Goal: Task Accomplishment & Management: Manage account settings

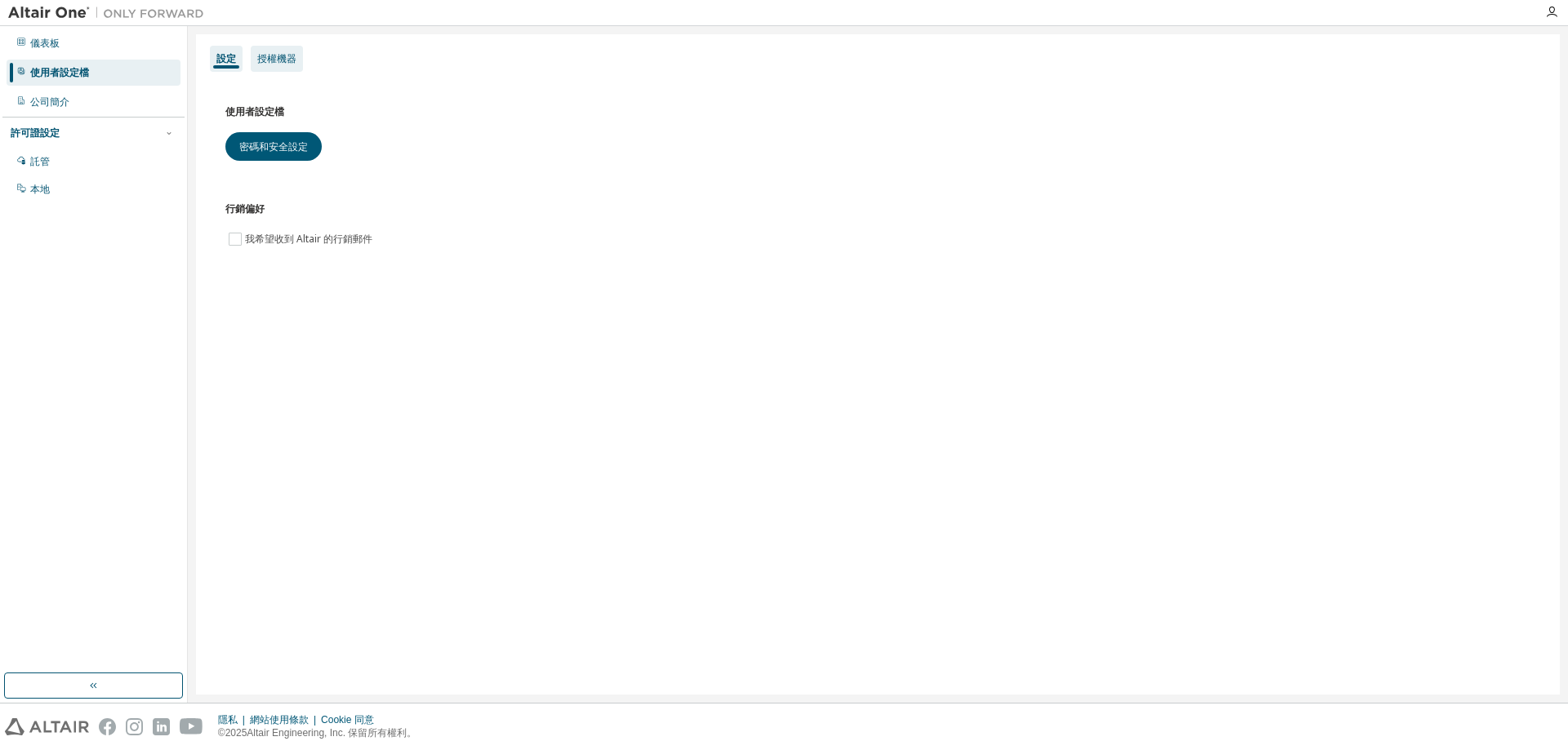
click at [279, 62] on font "授權機器" at bounding box center [277, 58] width 39 height 11
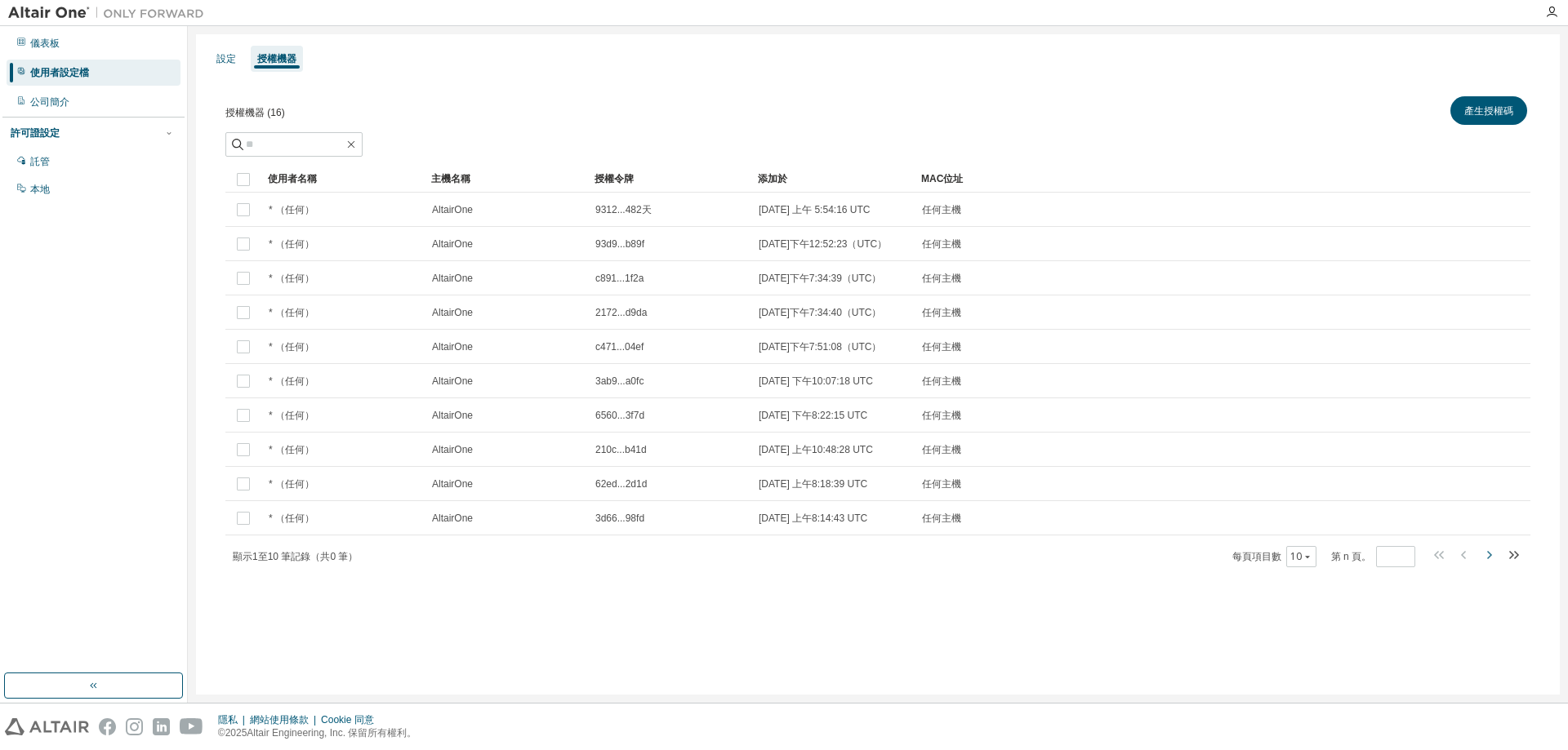
click at [1488, 565] on icon "button" at bounding box center [1489, 555] width 20 height 20
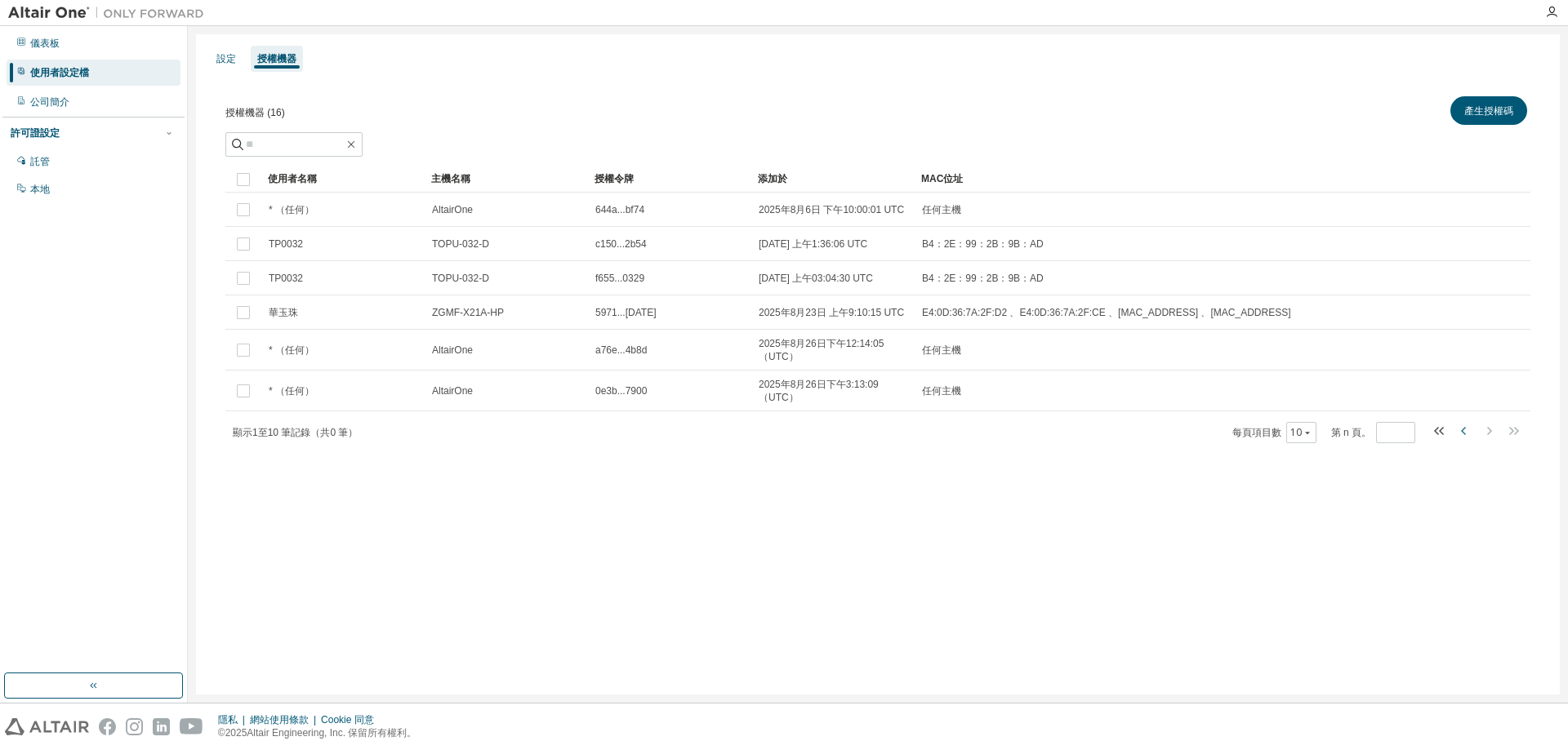
click at [1463, 433] on icon "button" at bounding box center [1464, 431] width 20 height 20
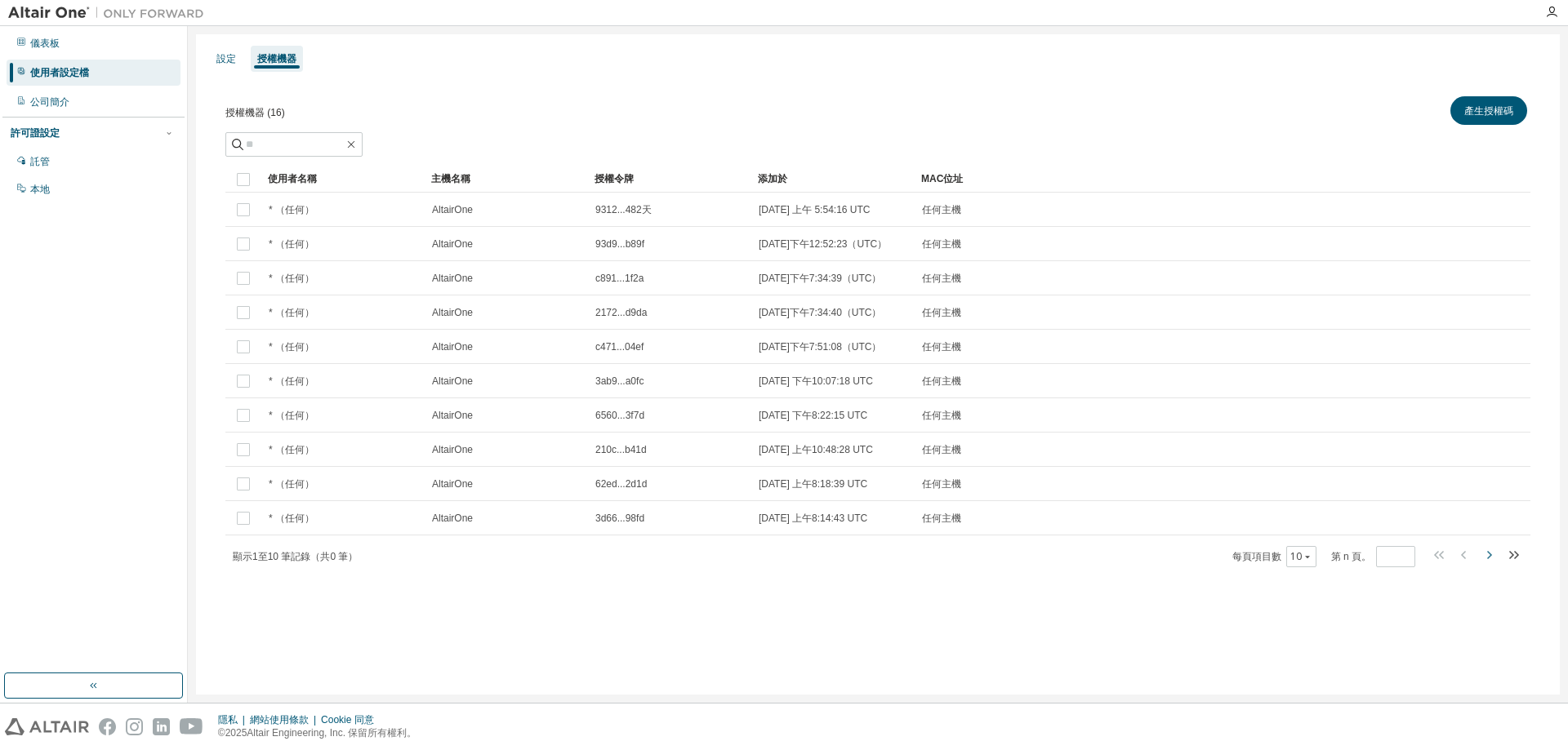
click at [1488, 565] on icon "button" at bounding box center [1489, 555] width 20 height 20
type input "*"
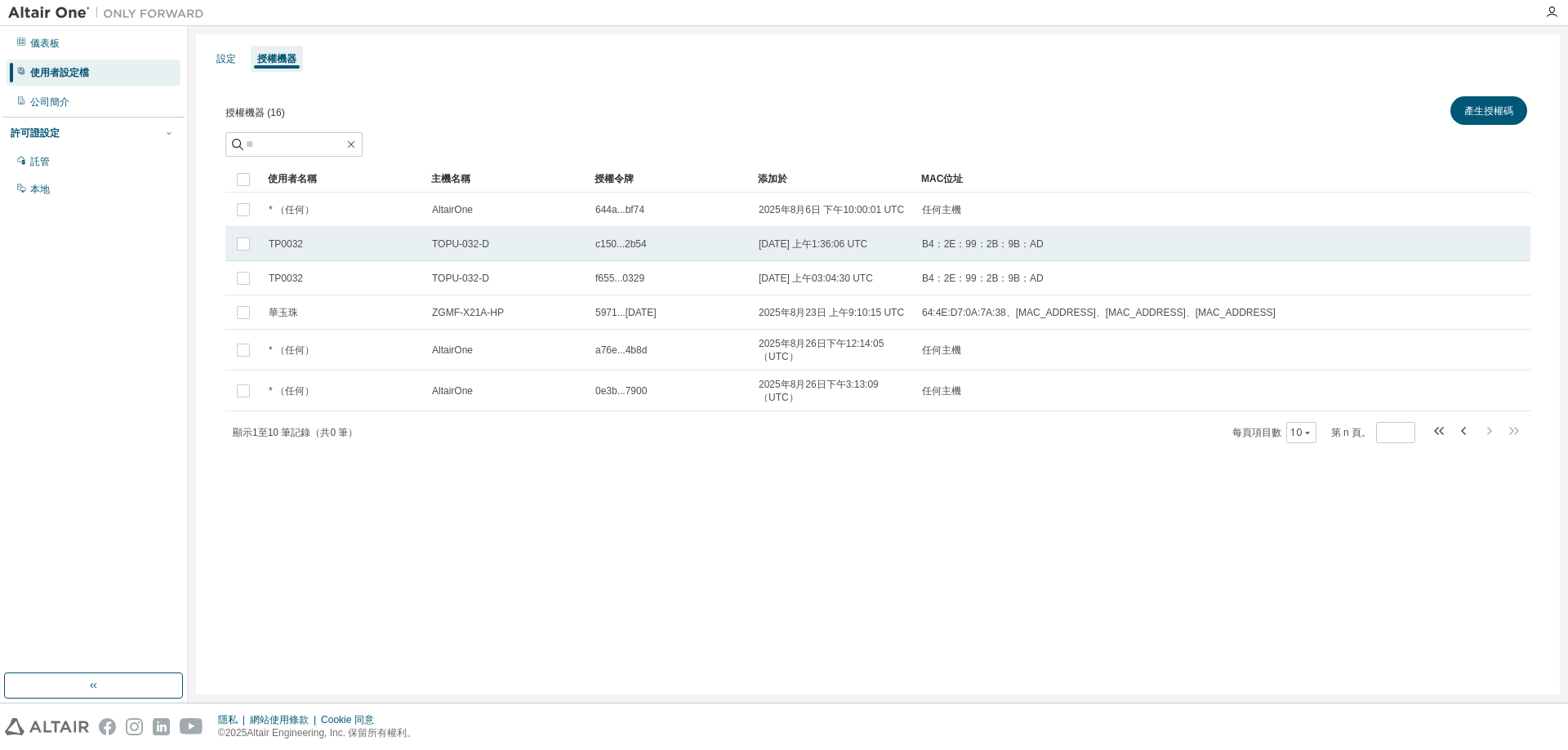
click at [942, 245] on font "B4：2E：99：2B：9B：AD" at bounding box center [982, 244] width 122 height 11
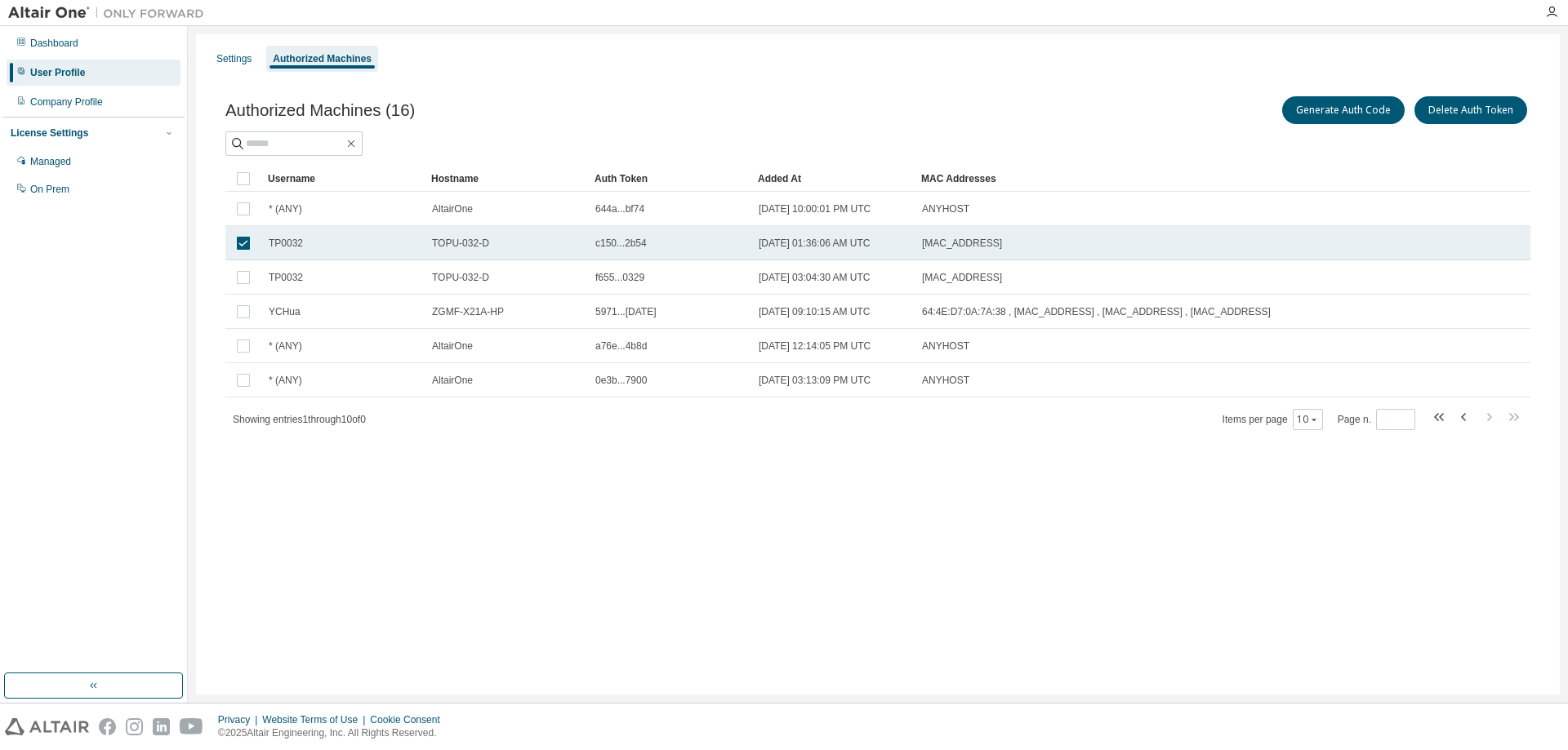
click at [400, 251] on td "TP0032" at bounding box center [343, 243] width 163 height 34
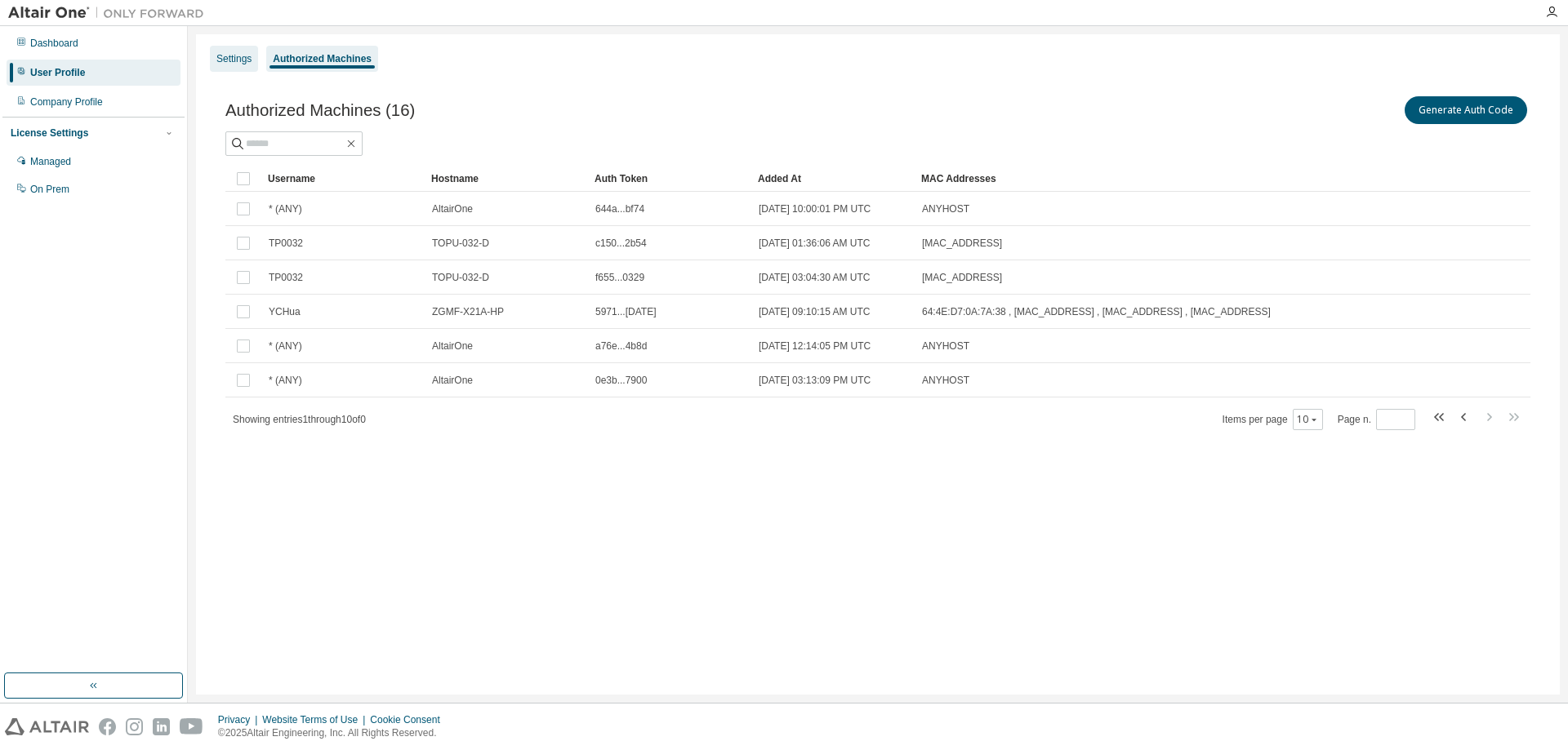
click at [237, 63] on div "Settings" at bounding box center [234, 59] width 35 height 13
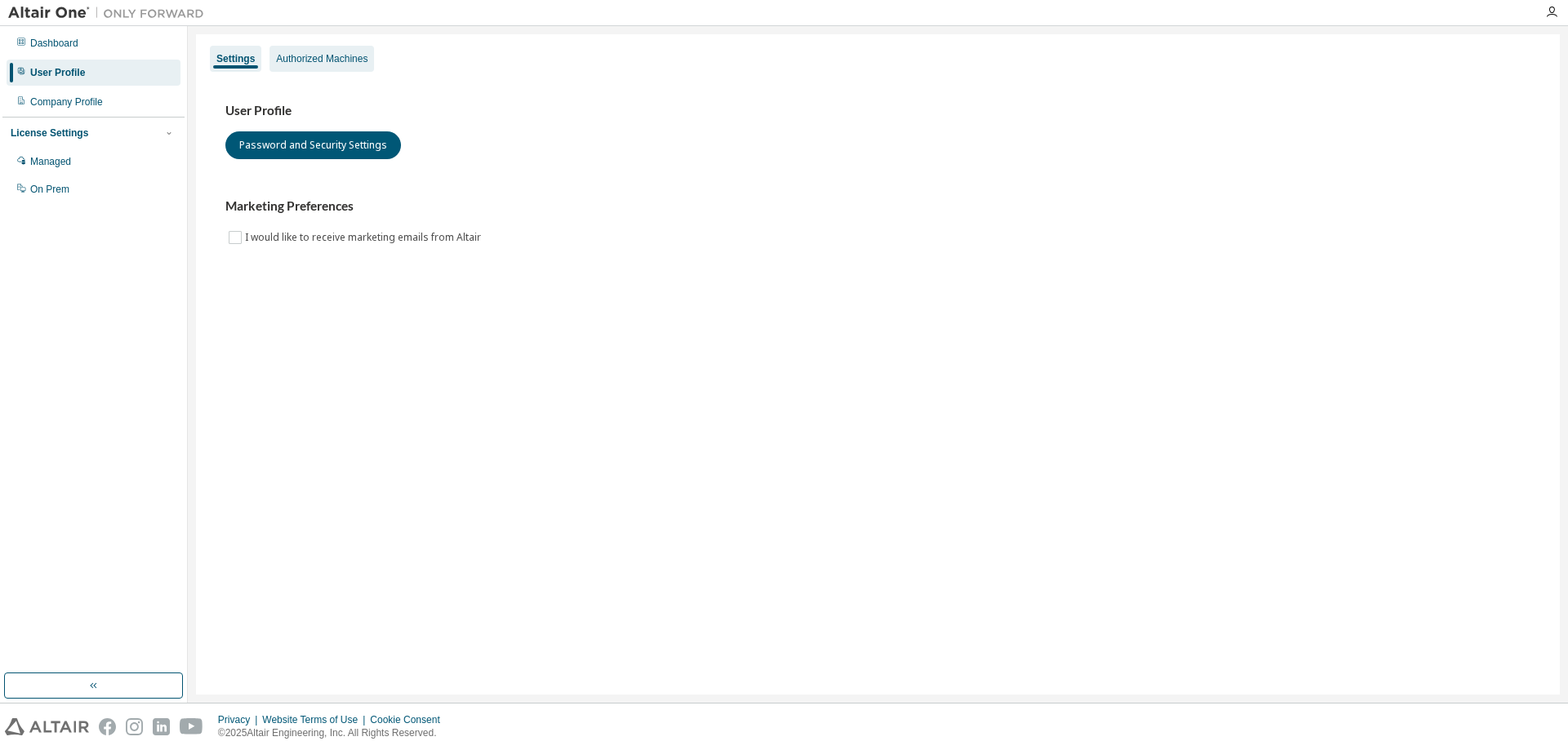
click at [292, 61] on div "Authorized Machines" at bounding box center [322, 59] width 92 height 13
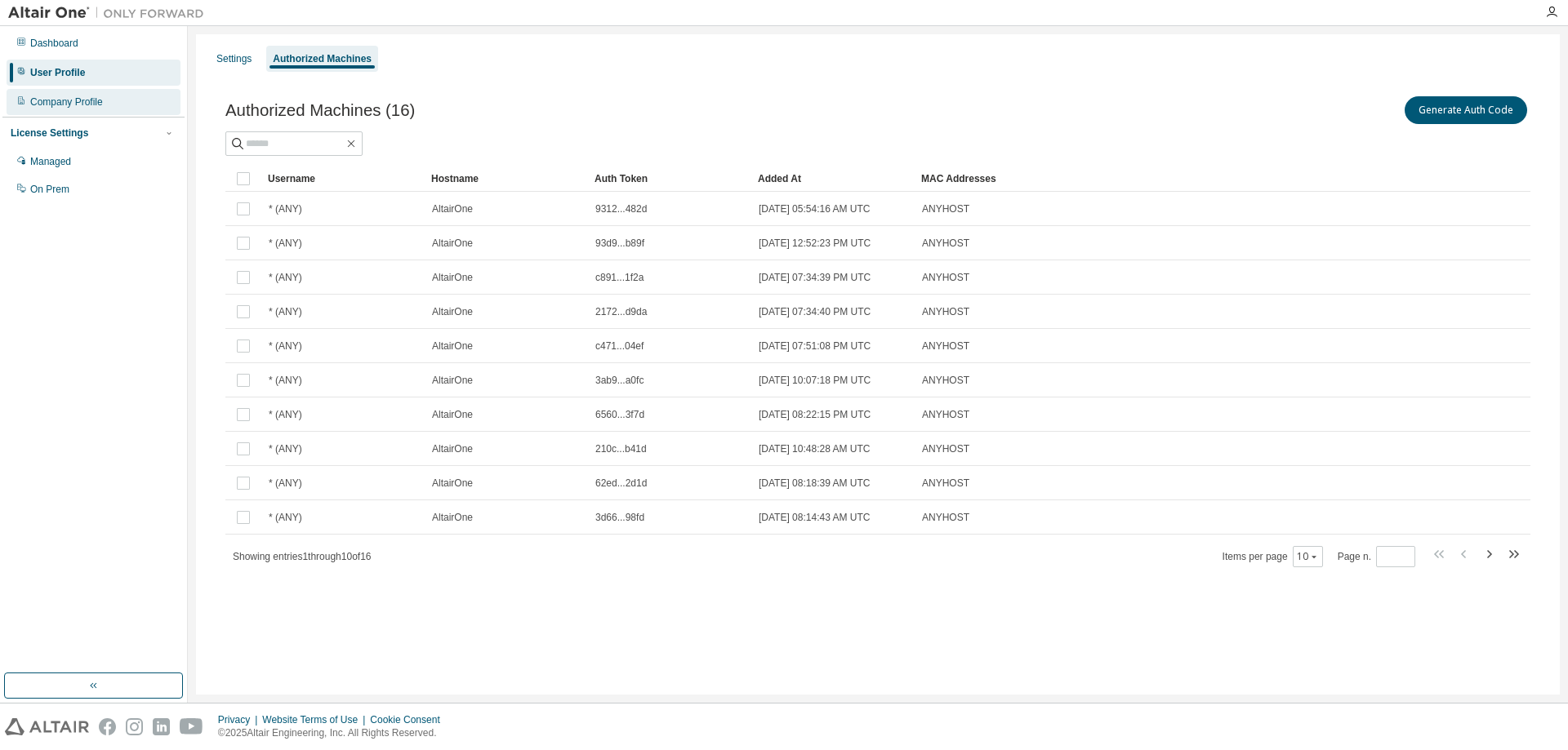
click at [108, 105] on div "Company Profile" at bounding box center [93, 102] width 174 height 26
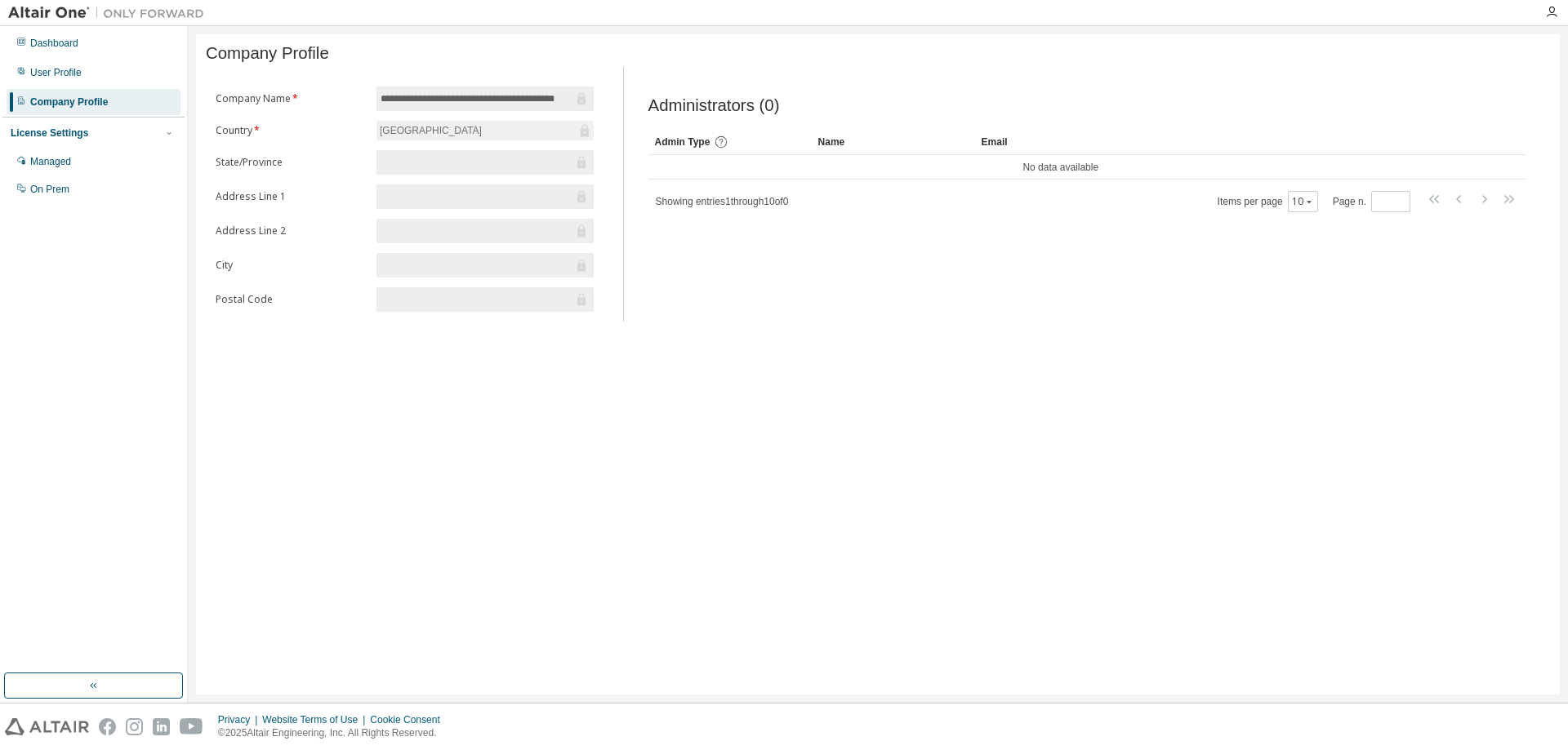
click at [75, 139] on div "License Settings" at bounding box center [48, 133] width 77 height 13
click at [81, 136] on div "License Settings" at bounding box center [48, 133] width 77 height 13
click at [53, 162] on div "Managed" at bounding box center [51, 161] width 41 height 13
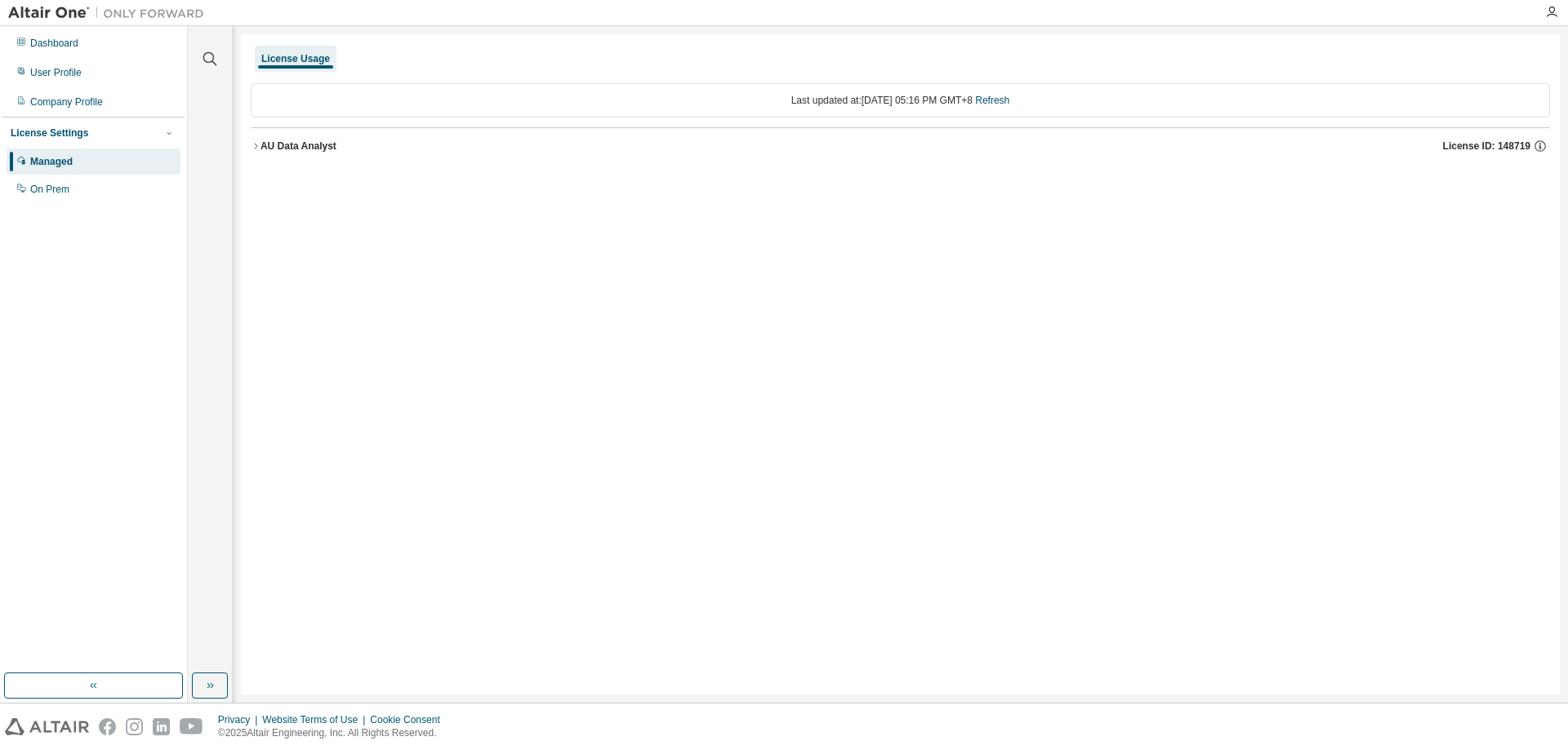
click at [263, 147] on div "AU Data Analyst" at bounding box center [298, 145] width 76 height 13
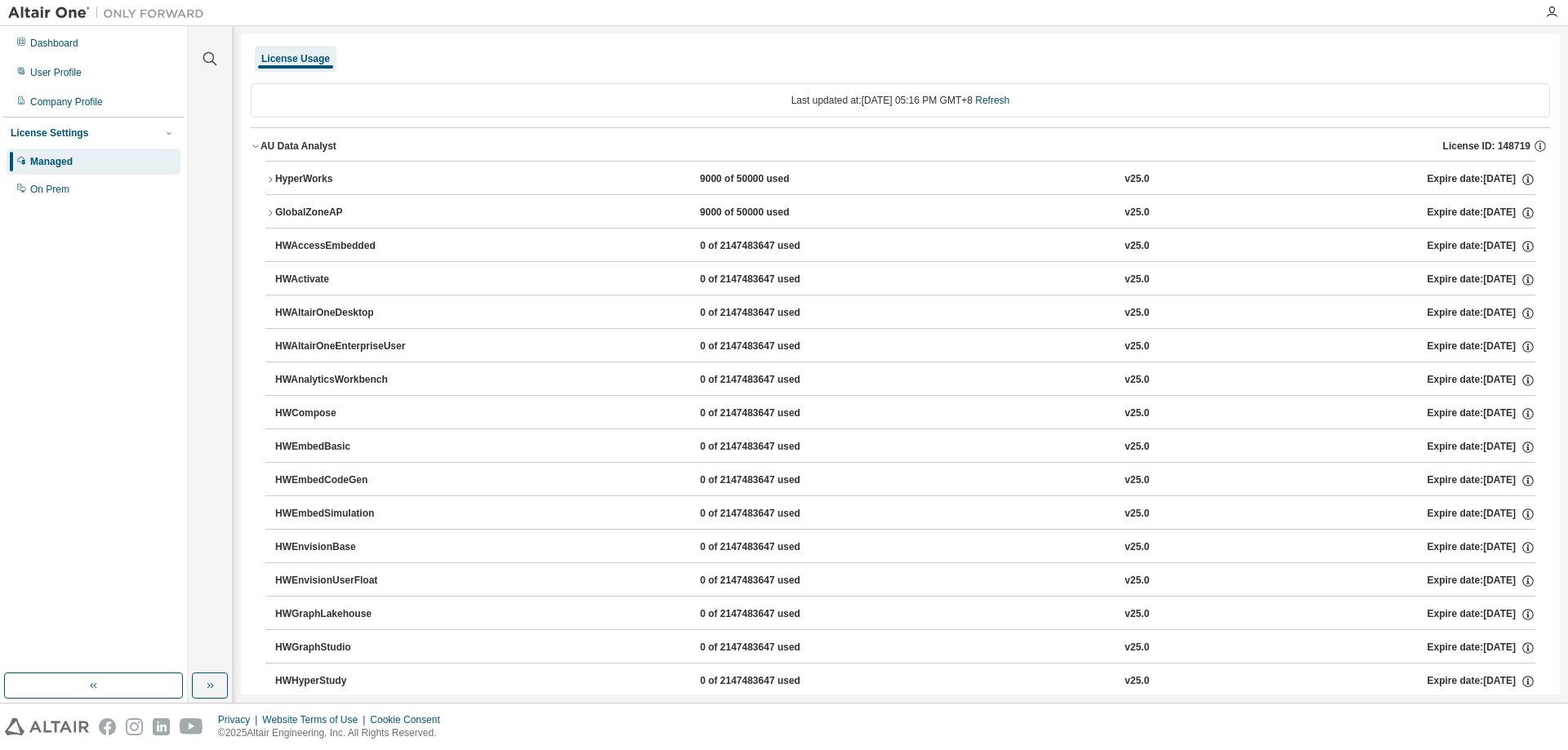
click at [286, 145] on div "AU Data Analyst" at bounding box center [298, 145] width 76 height 13
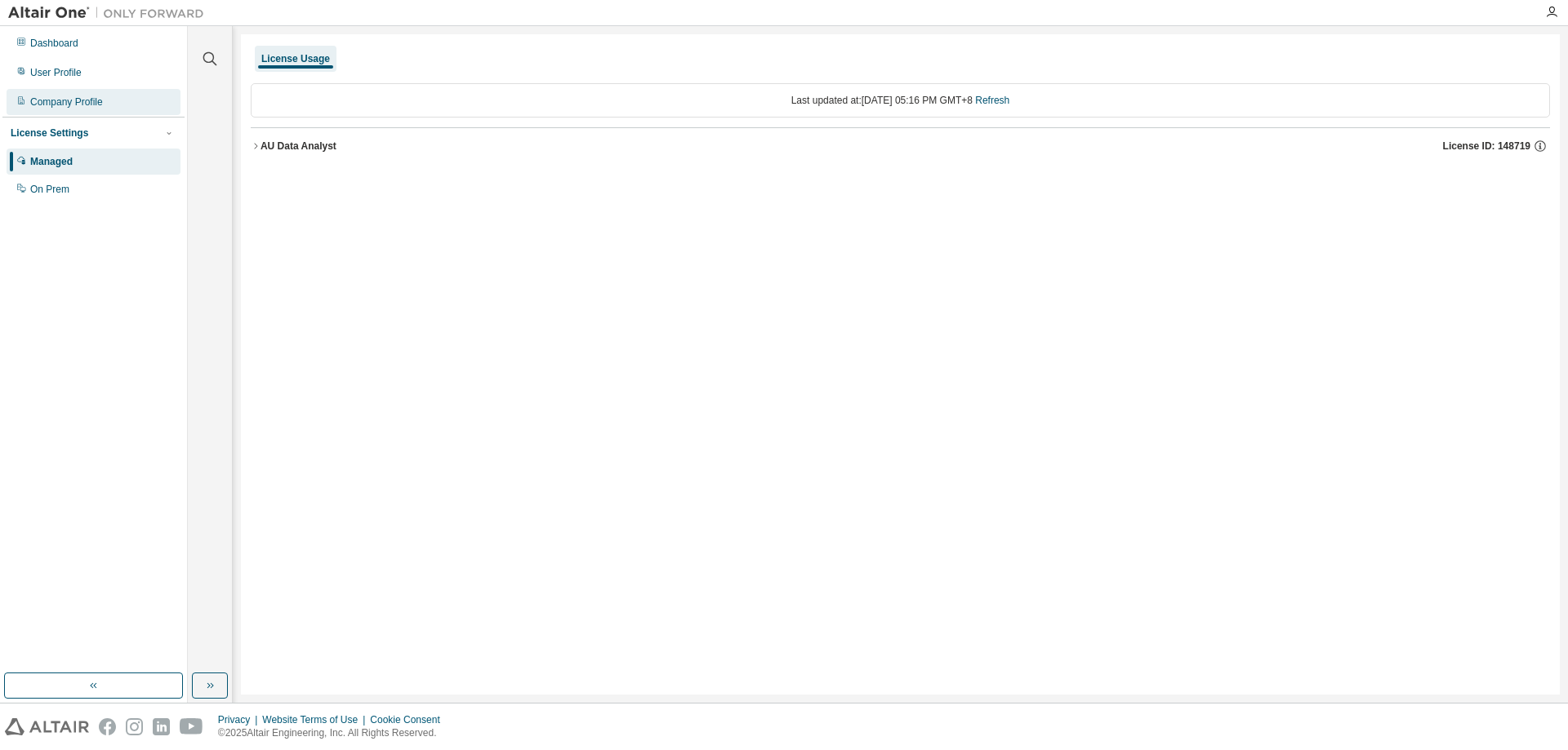
click at [99, 105] on div "Company Profile" at bounding box center [67, 101] width 73 height 13
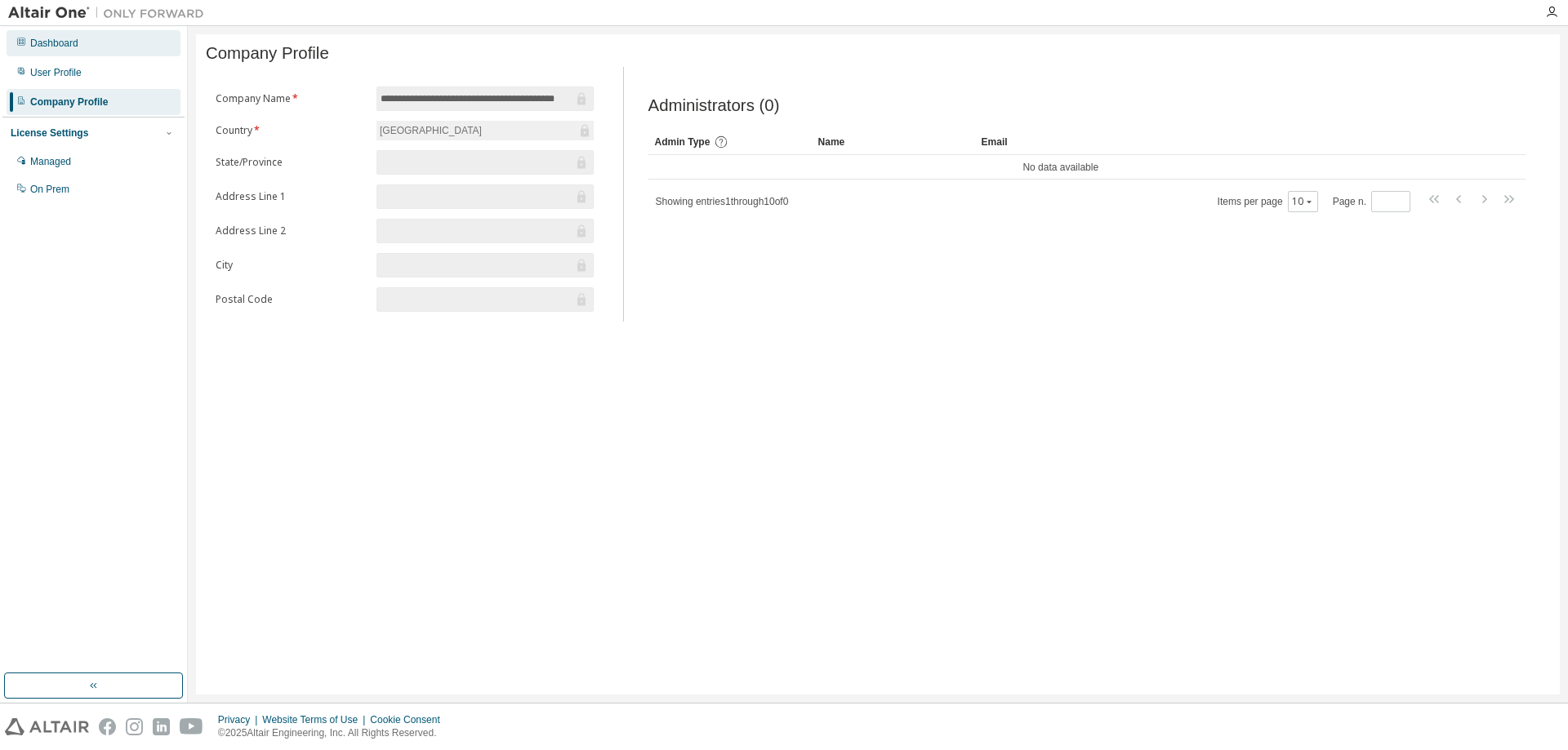
click at [96, 45] on div "Dashboard" at bounding box center [93, 43] width 174 height 26
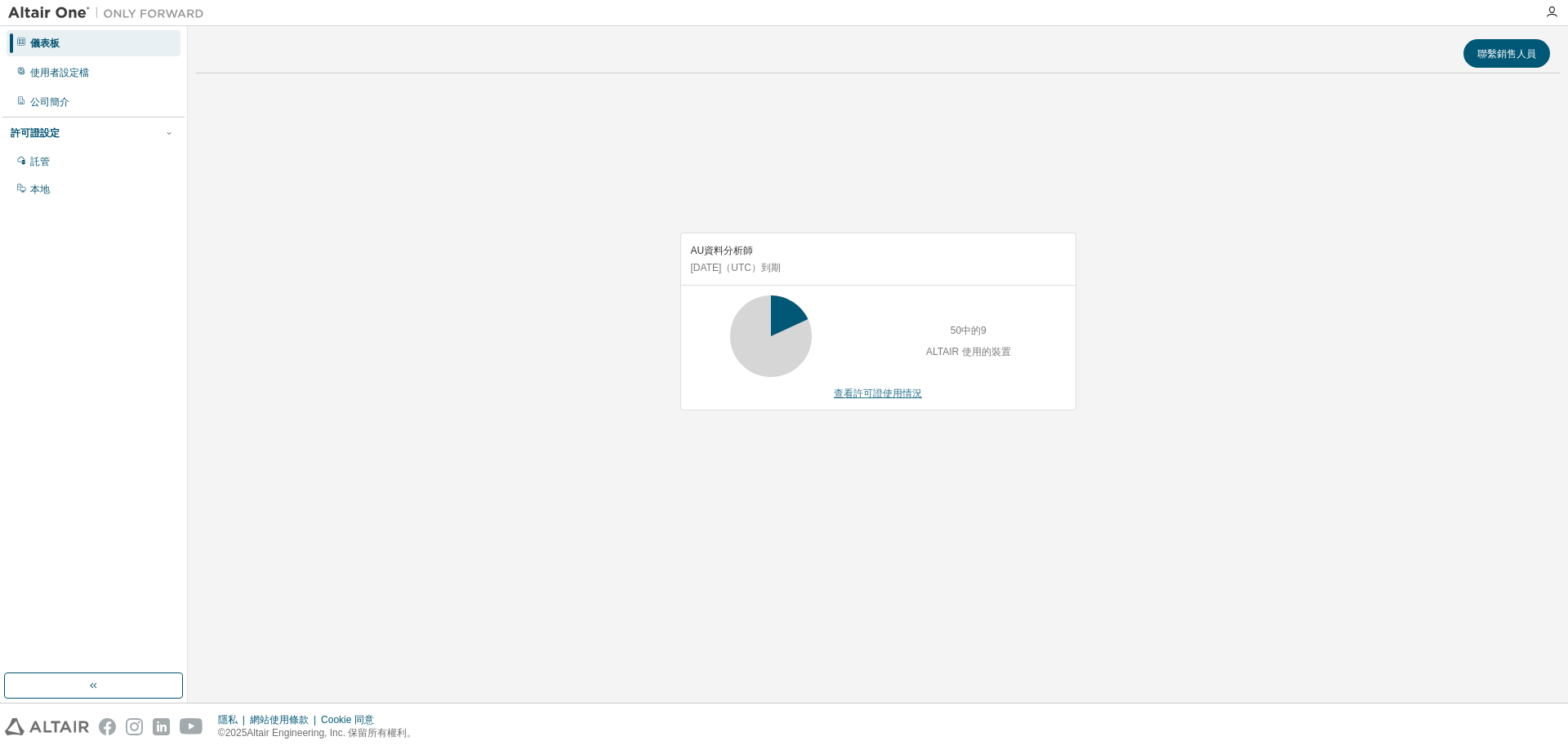
click at [869, 394] on font "查看許可證使用情況" at bounding box center [878, 393] width 88 height 11
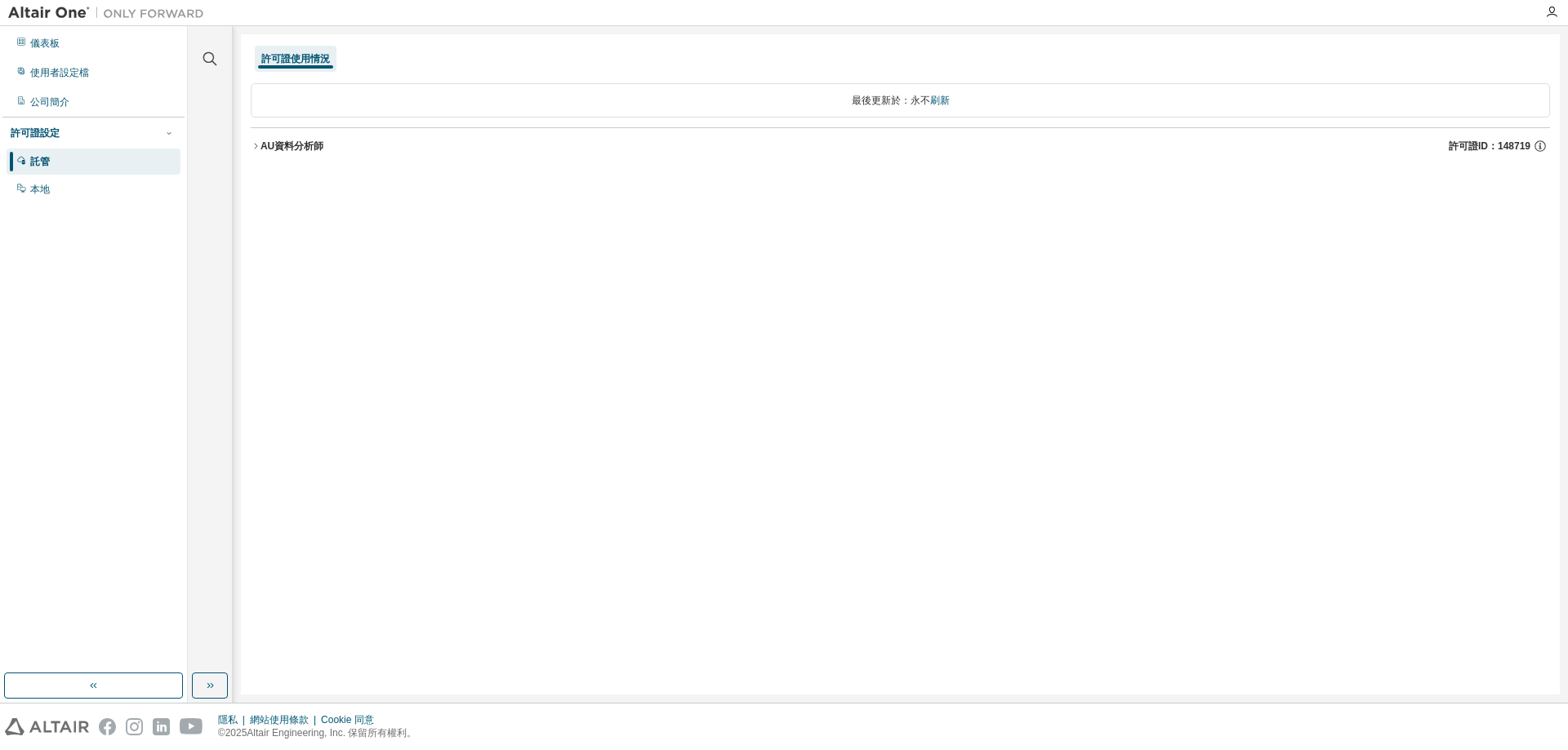
click at [257, 145] on icon "button" at bounding box center [256, 145] width 3 height 6
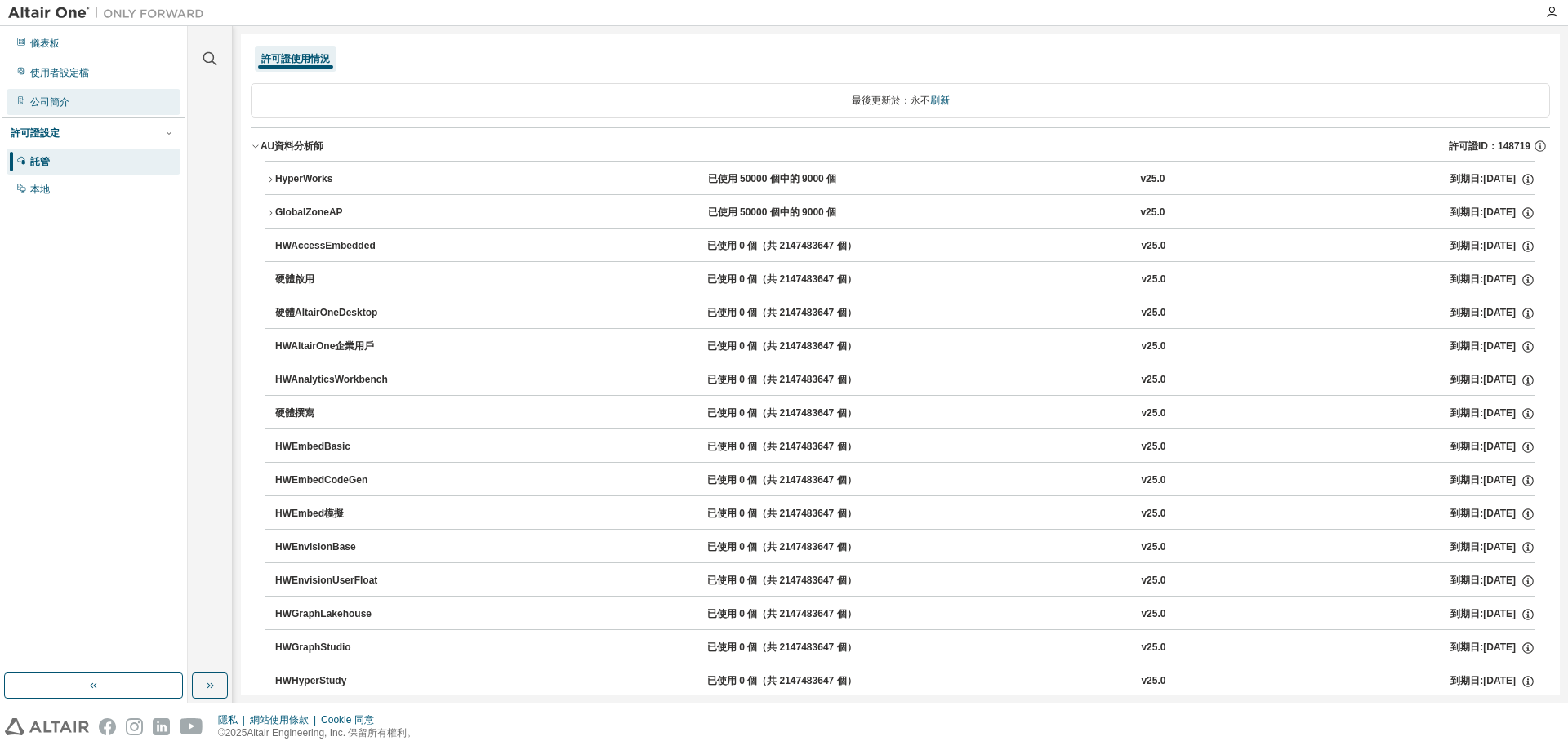
click at [61, 110] on div "公司簡介" at bounding box center [93, 102] width 174 height 26
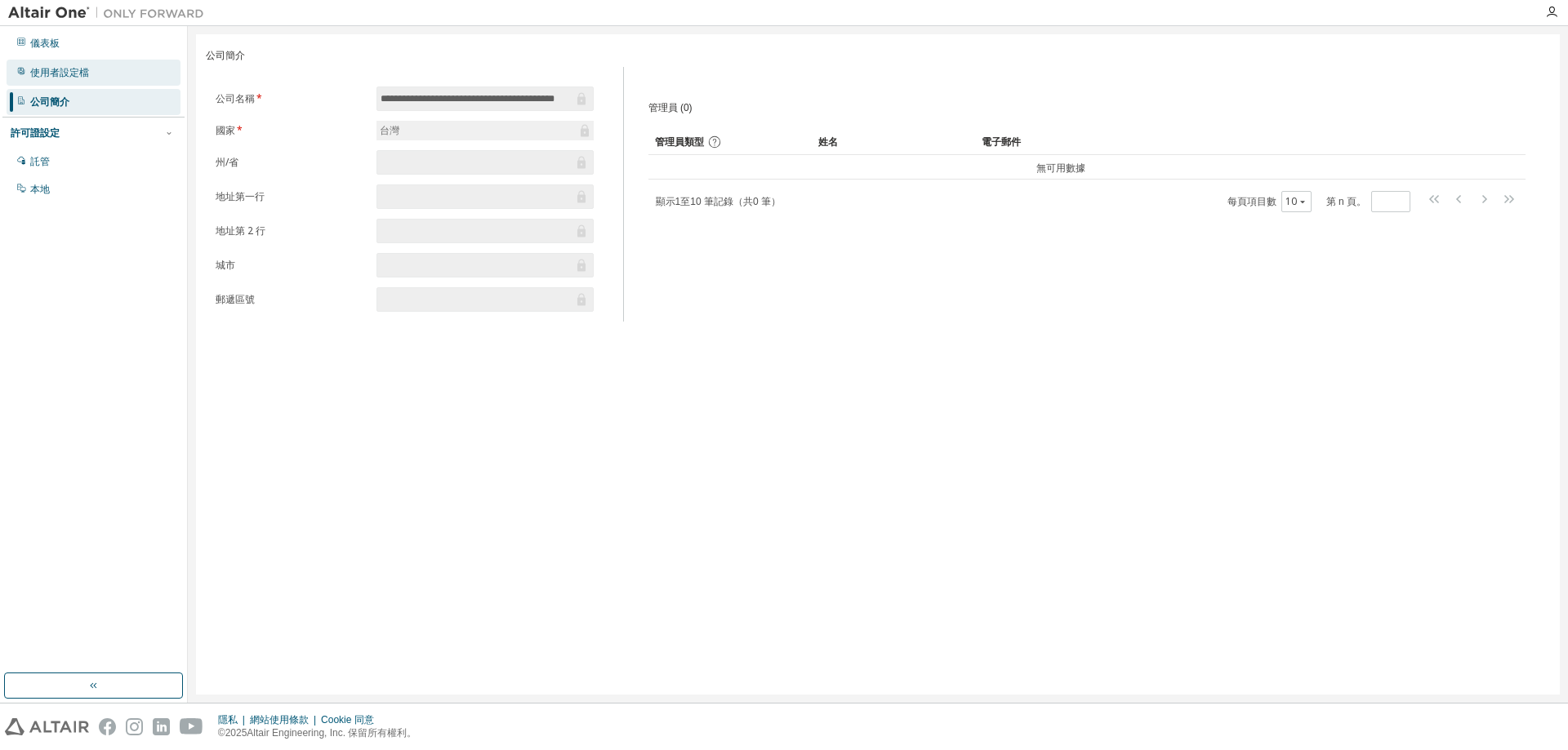
click at [60, 82] on div "使用者設定檔" at bounding box center [93, 72] width 174 height 26
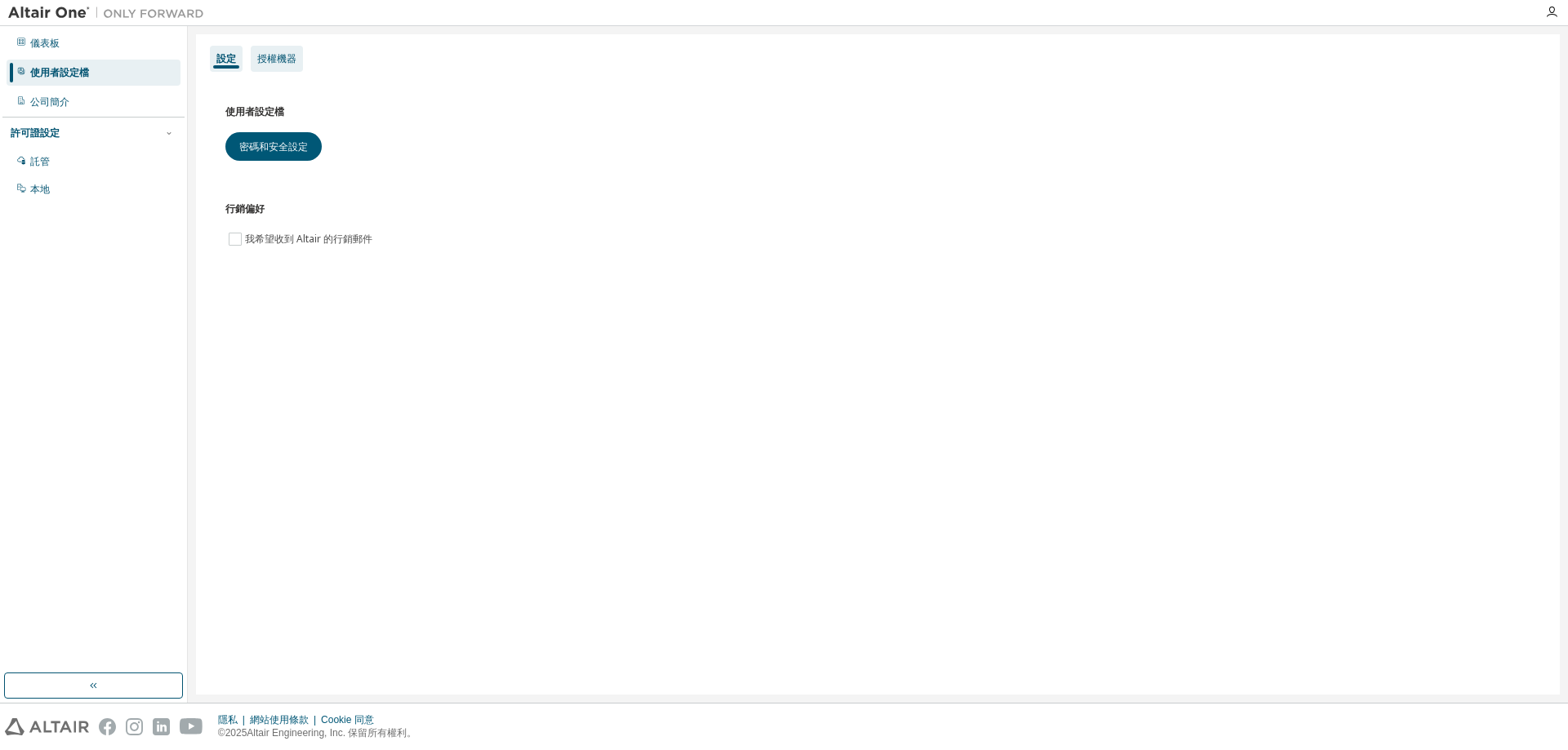
click at [270, 52] on div "授權機器" at bounding box center [277, 59] width 53 height 26
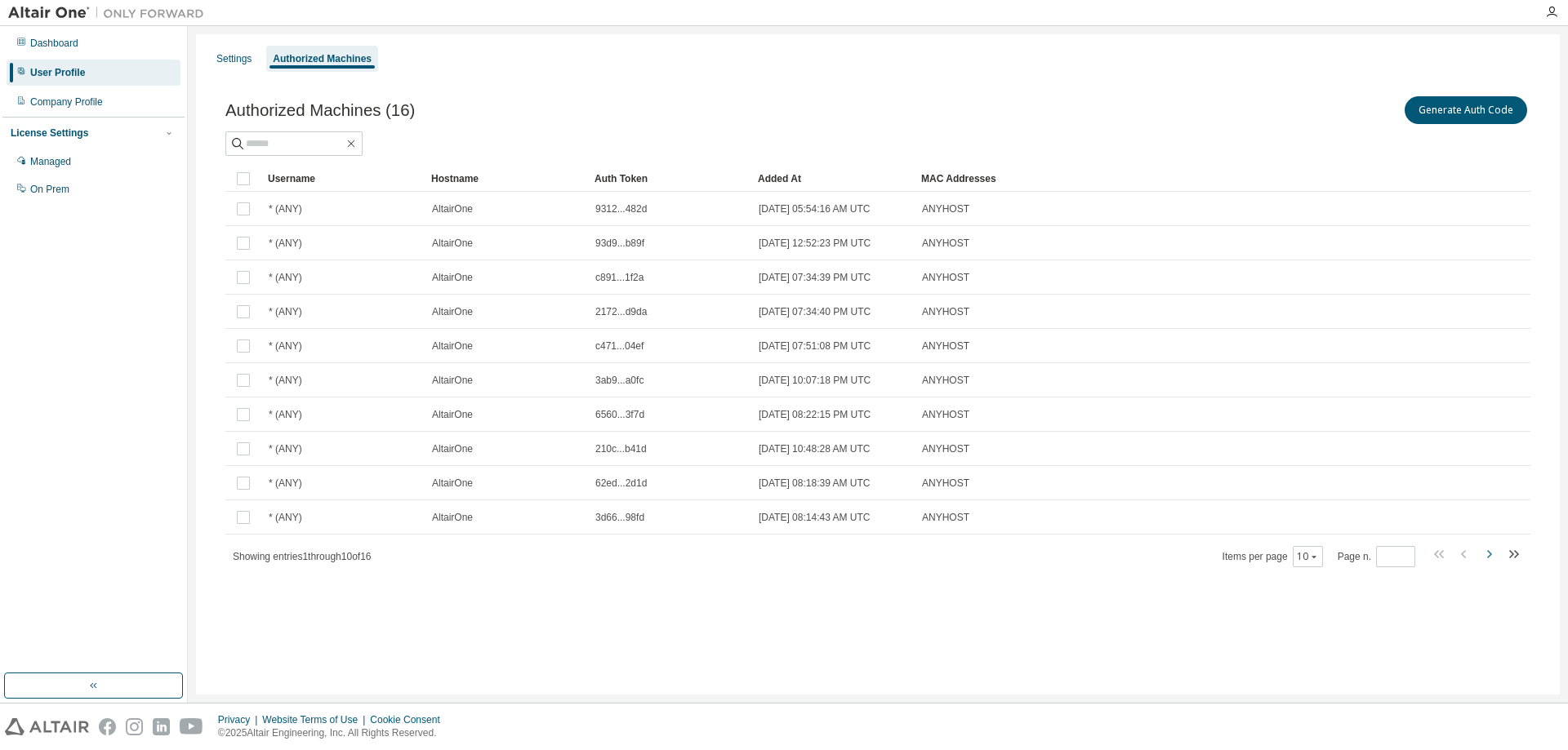
click at [1486, 559] on icon "button" at bounding box center [1489, 554] width 20 height 20
type input "*"
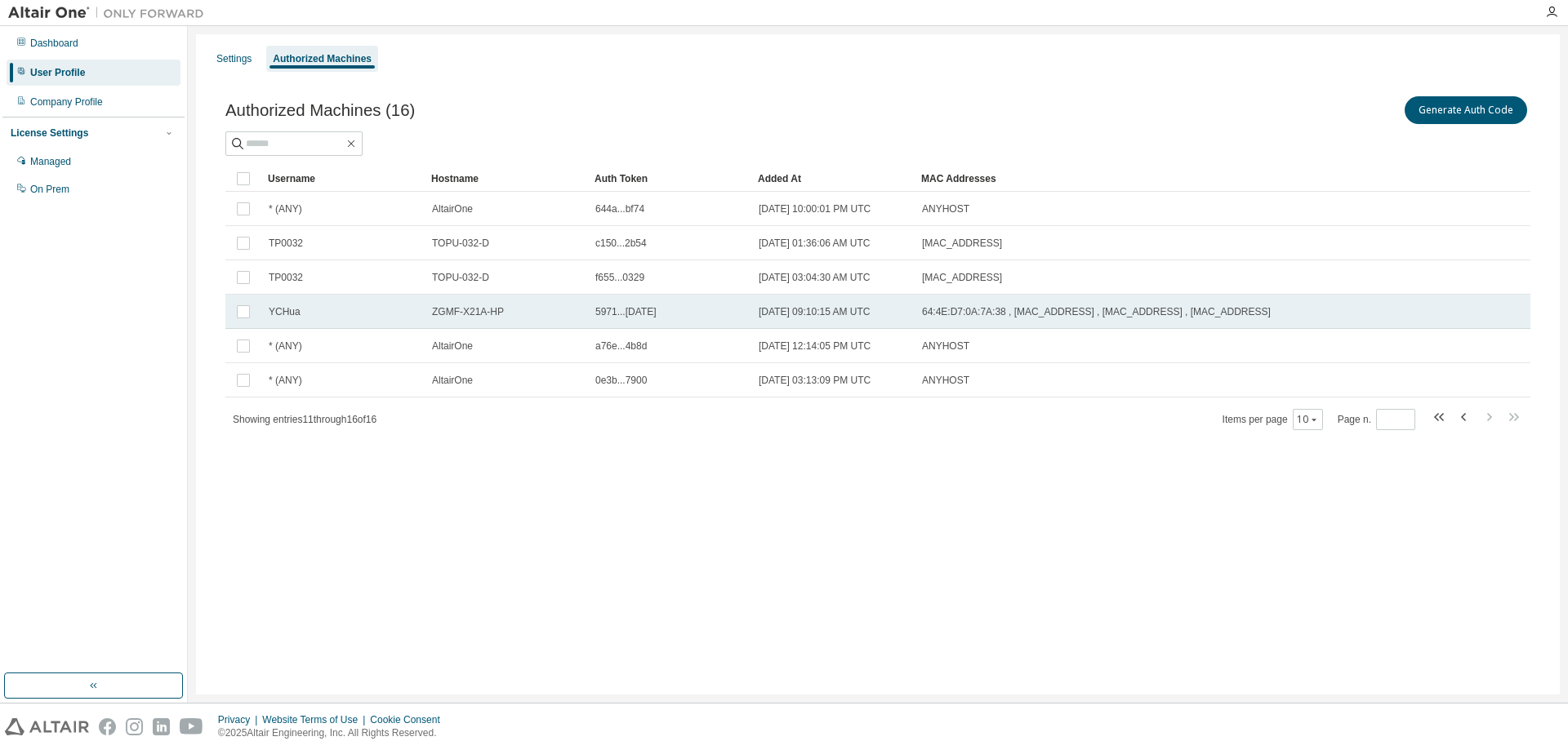
click at [1019, 313] on span "64:4E:D7:0A:7A:38 , 00:15:5D:39:BE:54 , E4:0D:36:7A:2F:D2 , E4:0D:36:7A:2F:CE" at bounding box center [1096, 311] width 348 height 13
click at [319, 320] on td "YCHua" at bounding box center [343, 312] width 163 height 34
click at [524, 315] on div "ZGMF-X21A-HP" at bounding box center [506, 311] width 149 height 13
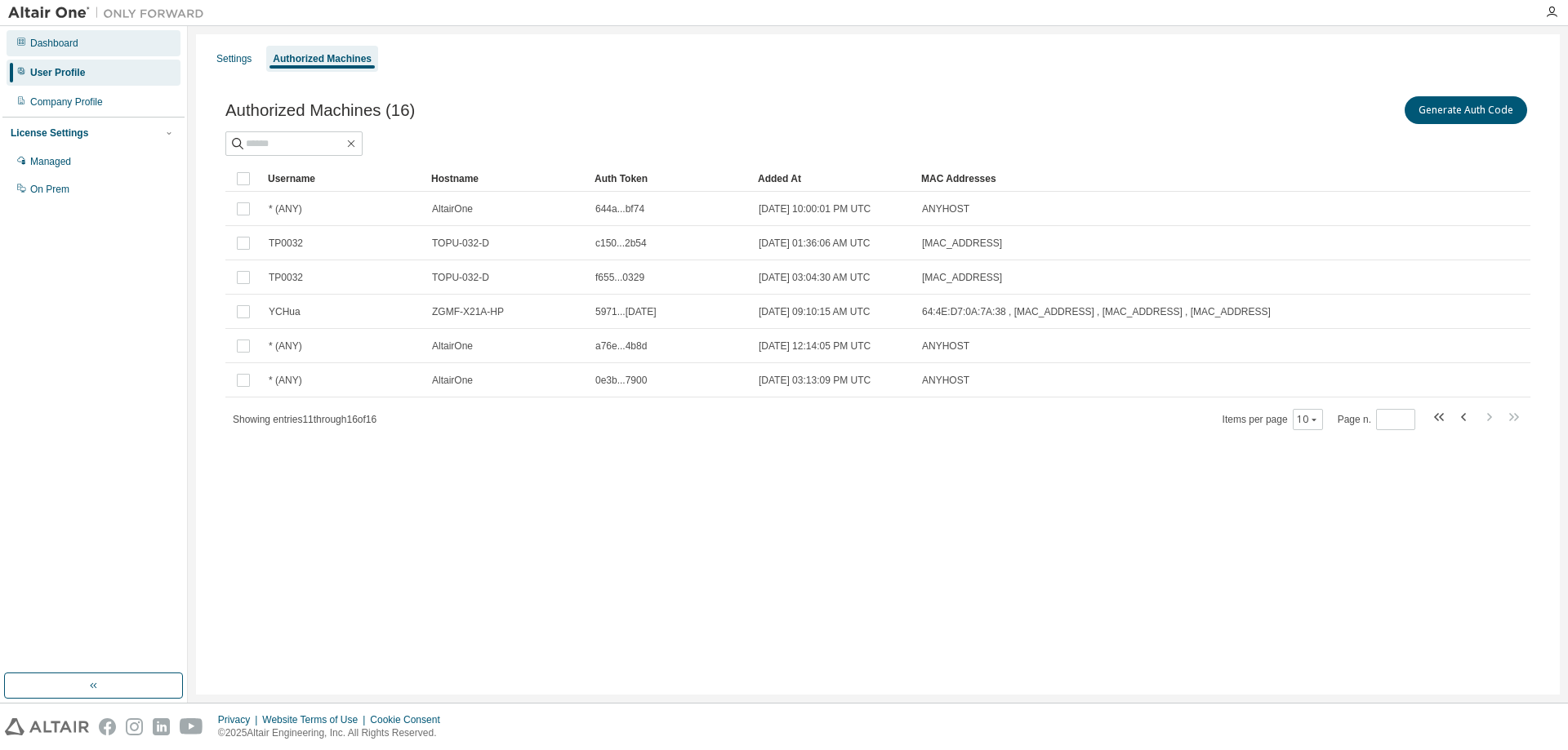
click at [57, 51] on div "Dashboard" at bounding box center [93, 43] width 174 height 26
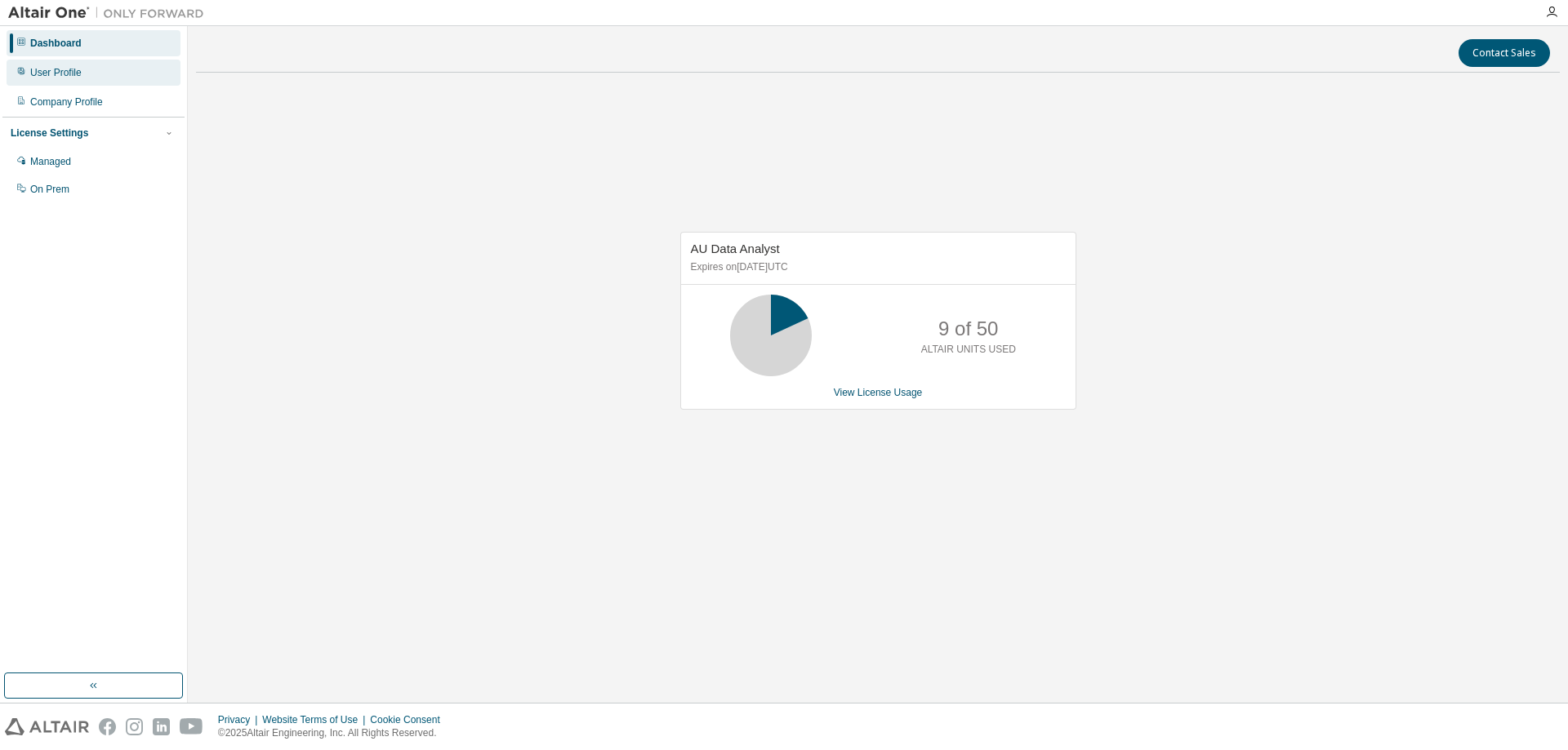
click at [46, 74] on div "User Profile" at bounding box center [56, 72] width 52 height 13
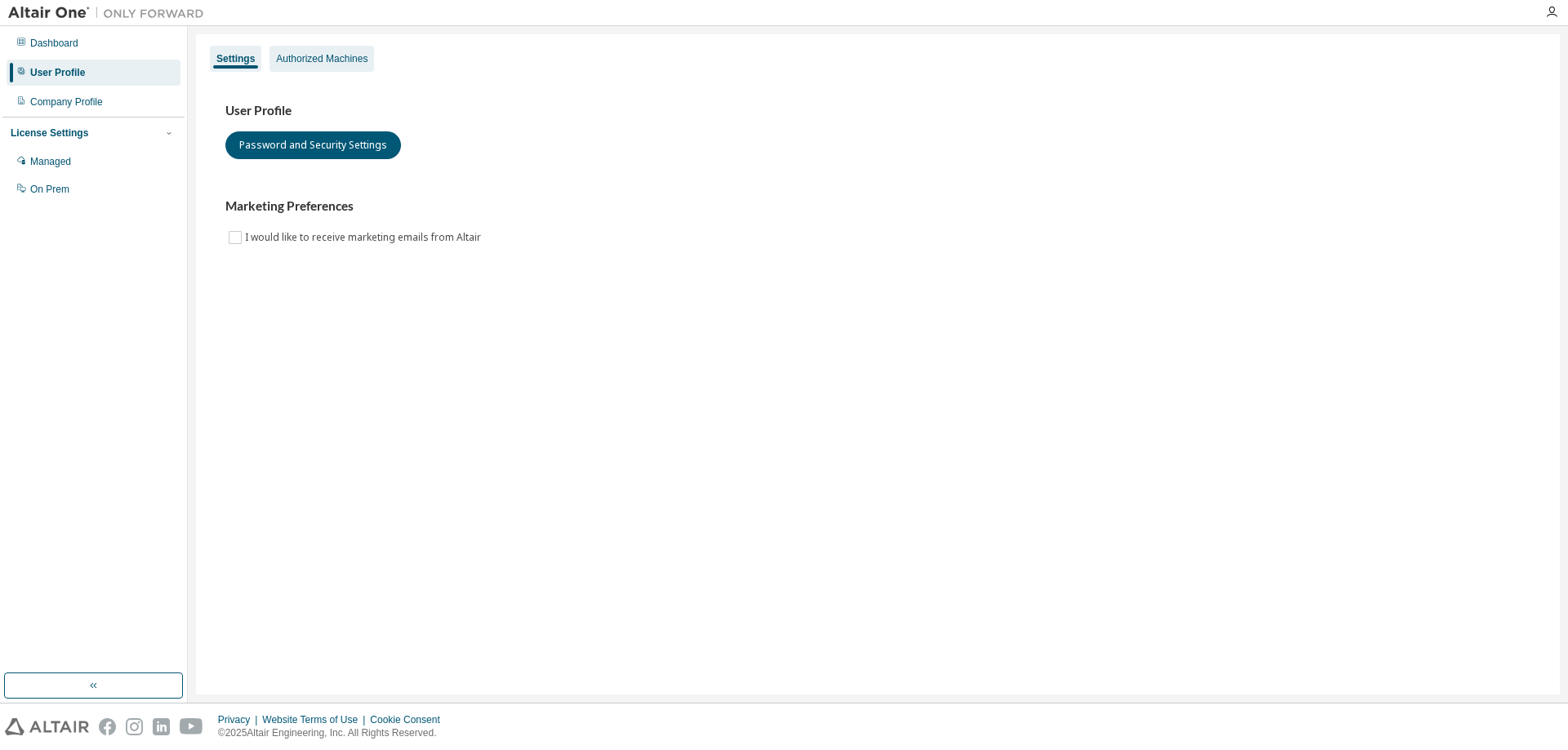
click at [333, 58] on div "Authorized Machines" at bounding box center [322, 59] width 92 height 13
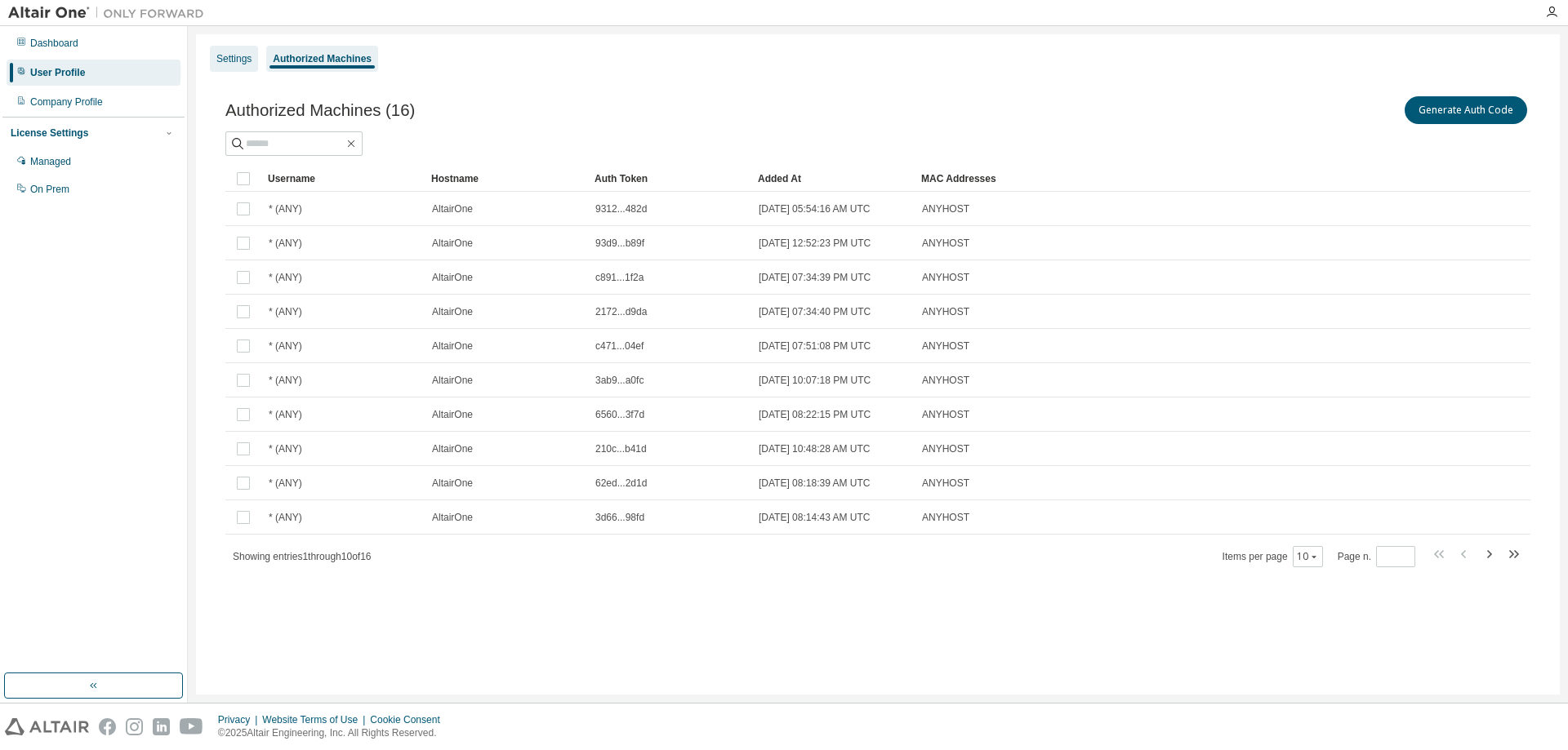
click at [240, 65] on div "Settings" at bounding box center [234, 59] width 35 height 13
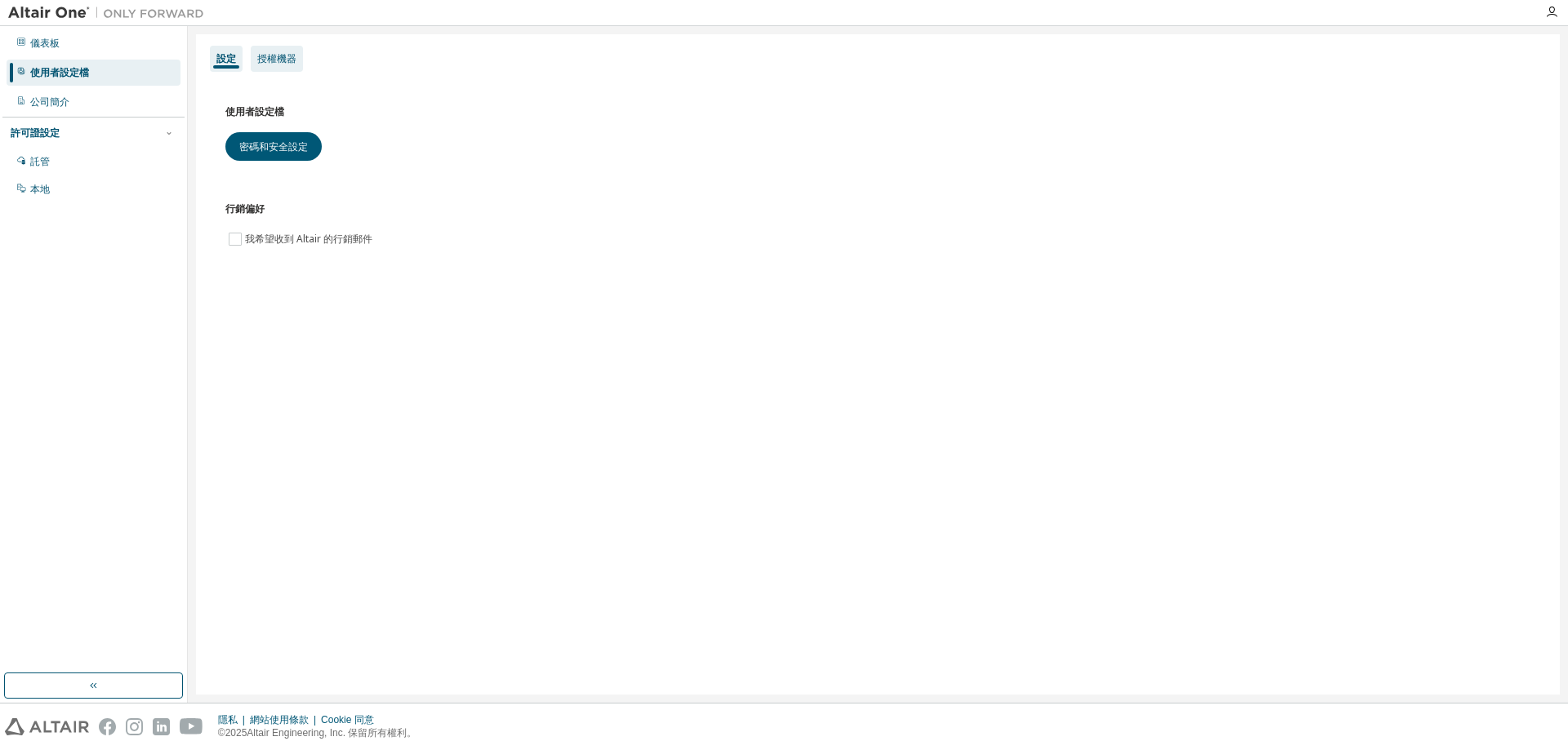
click at [286, 61] on font "授權機器" at bounding box center [277, 58] width 39 height 11
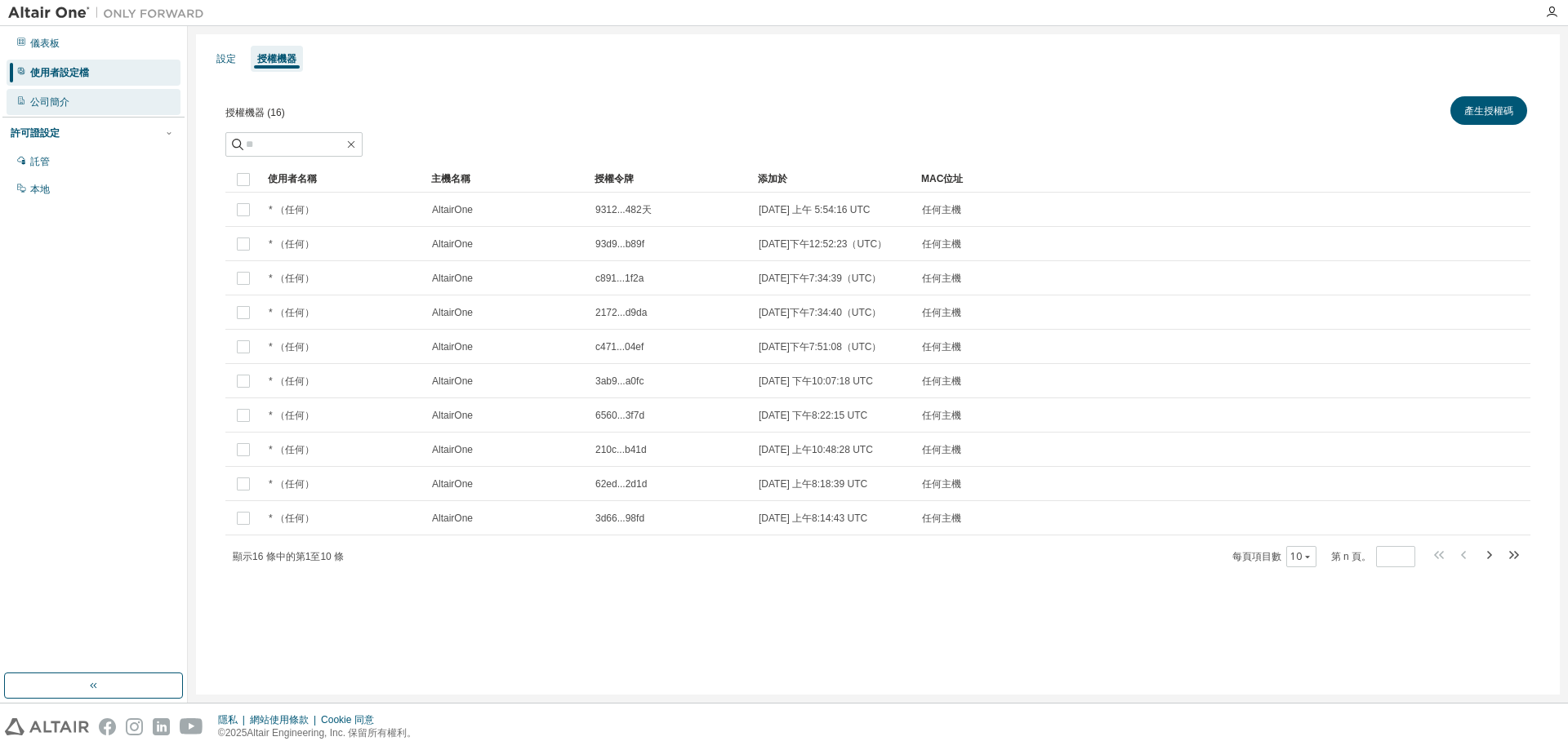
click at [88, 110] on div "公司簡介" at bounding box center [93, 102] width 174 height 26
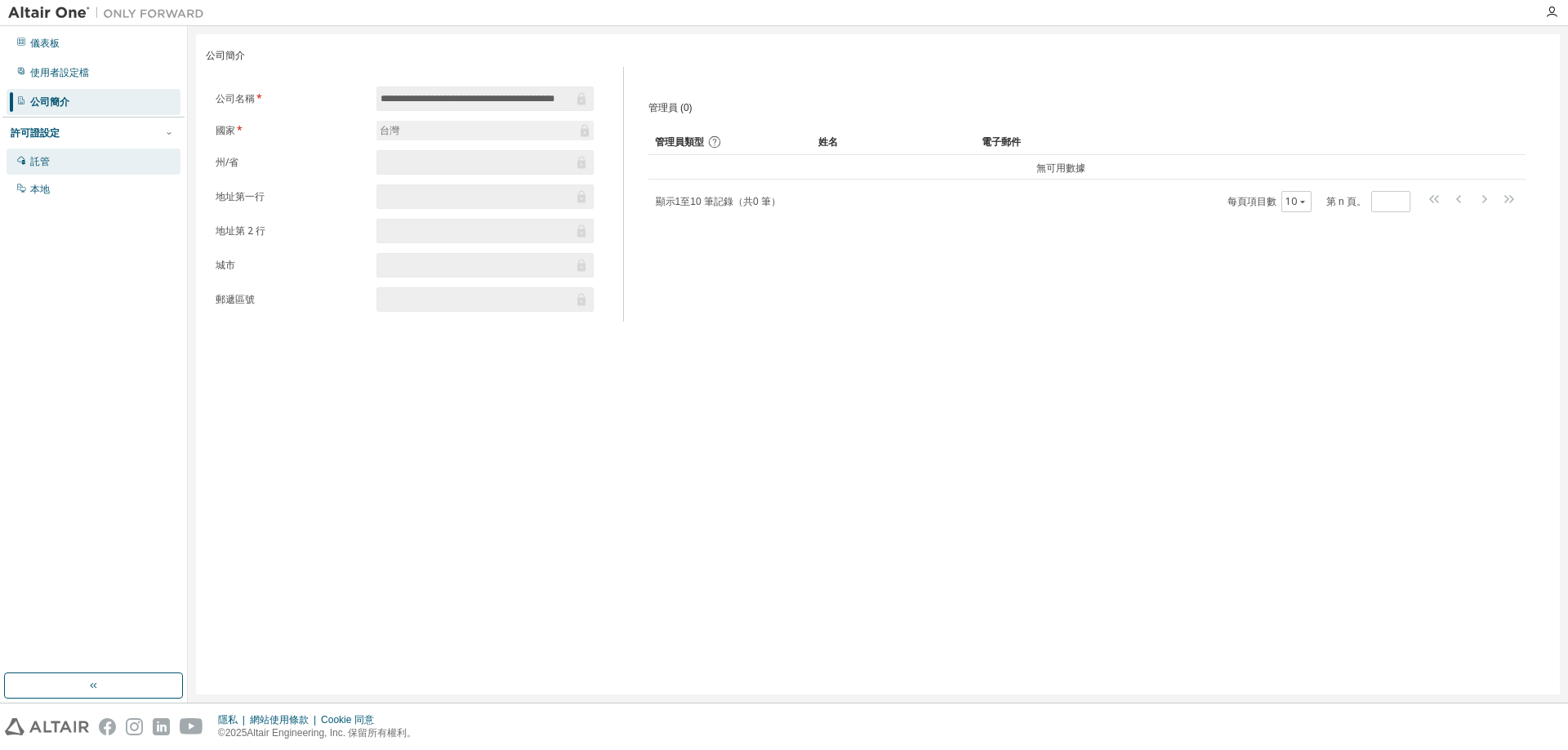
click at [56, 166] on div "託管" at bounding box center [93, 161] width 174 height 26
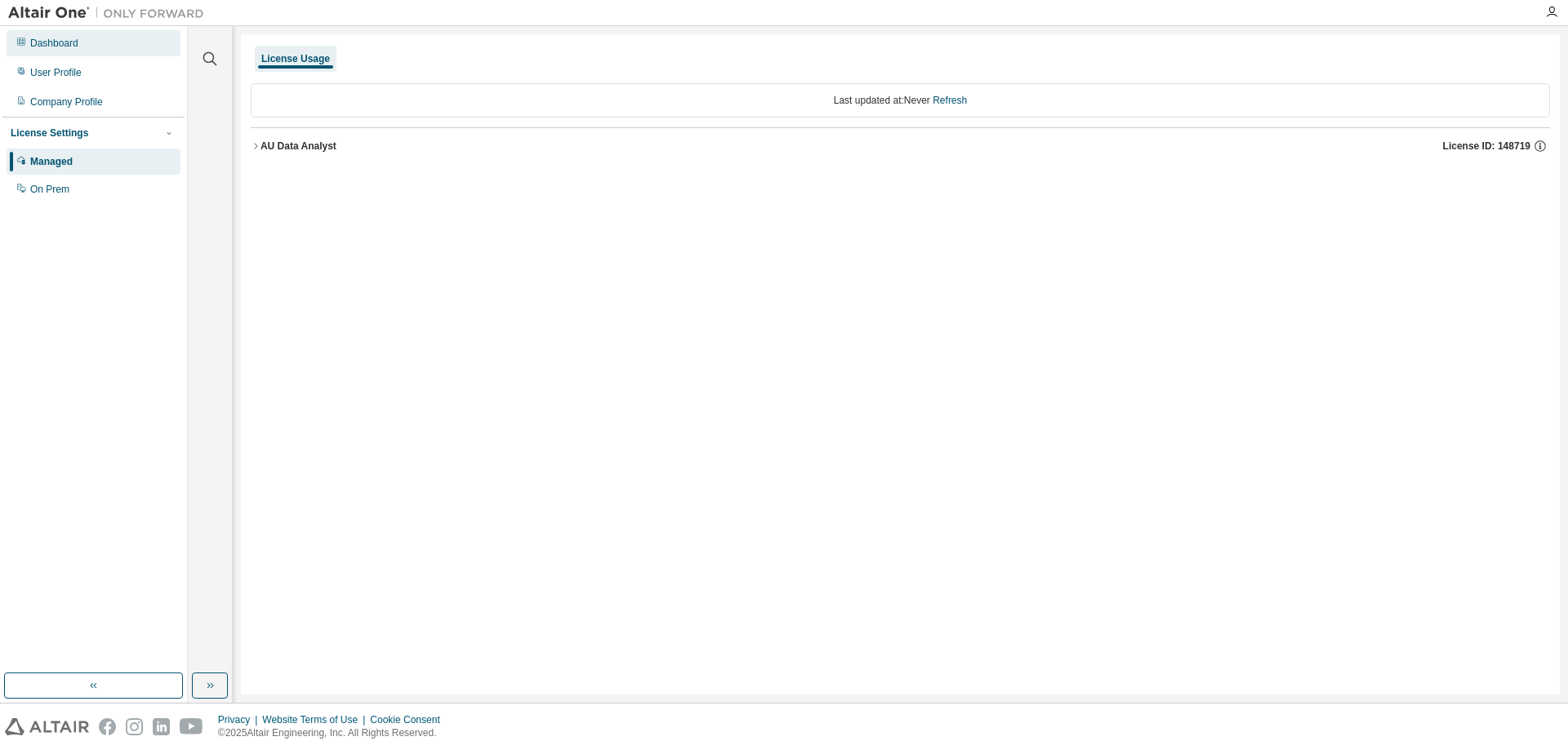
click at [72, 49] on div "Dashboard" at bounding box center [54, 42] width 48 height 13
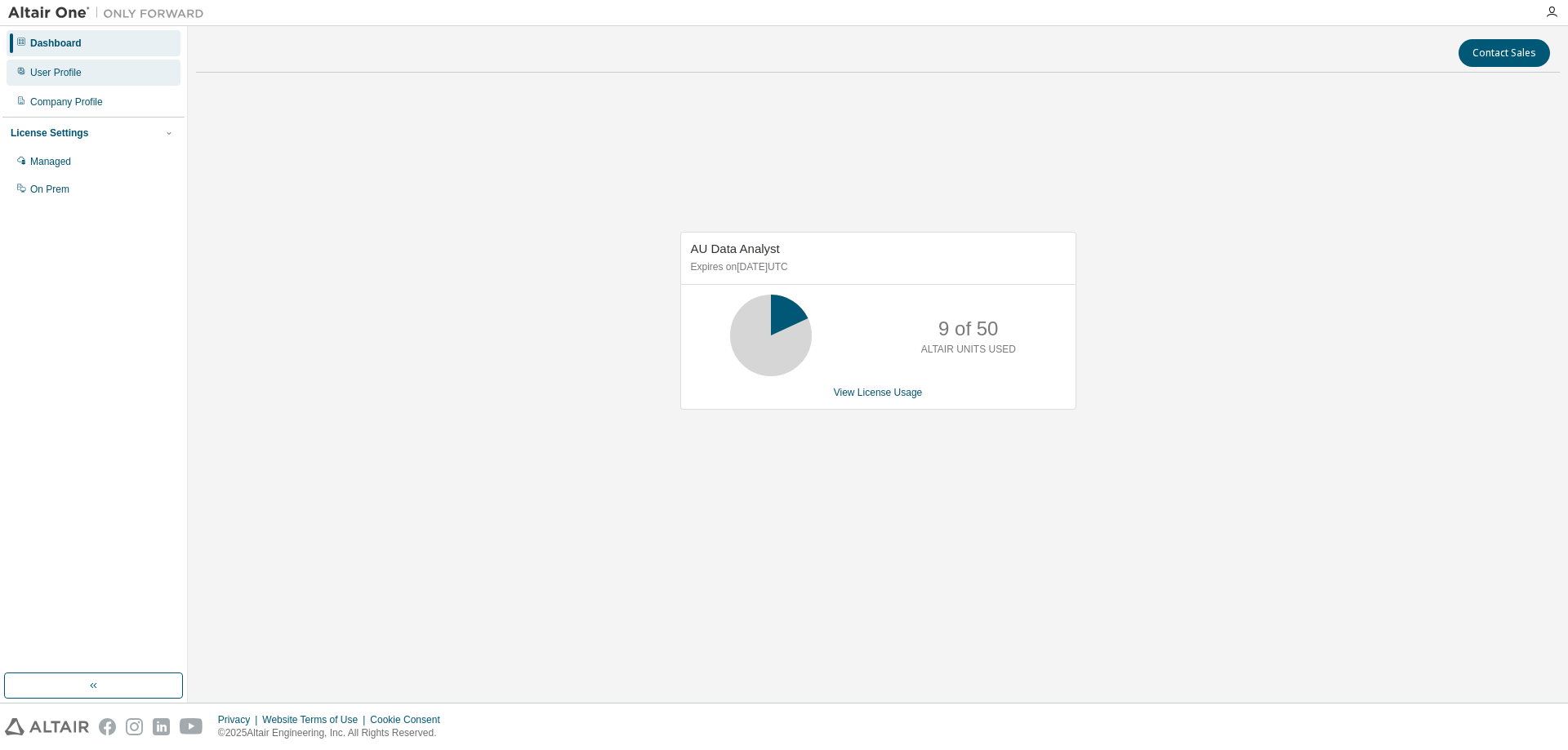
click at [90, 74] on div "User Profile" at bounding box center [93, 72] width 174 height 26
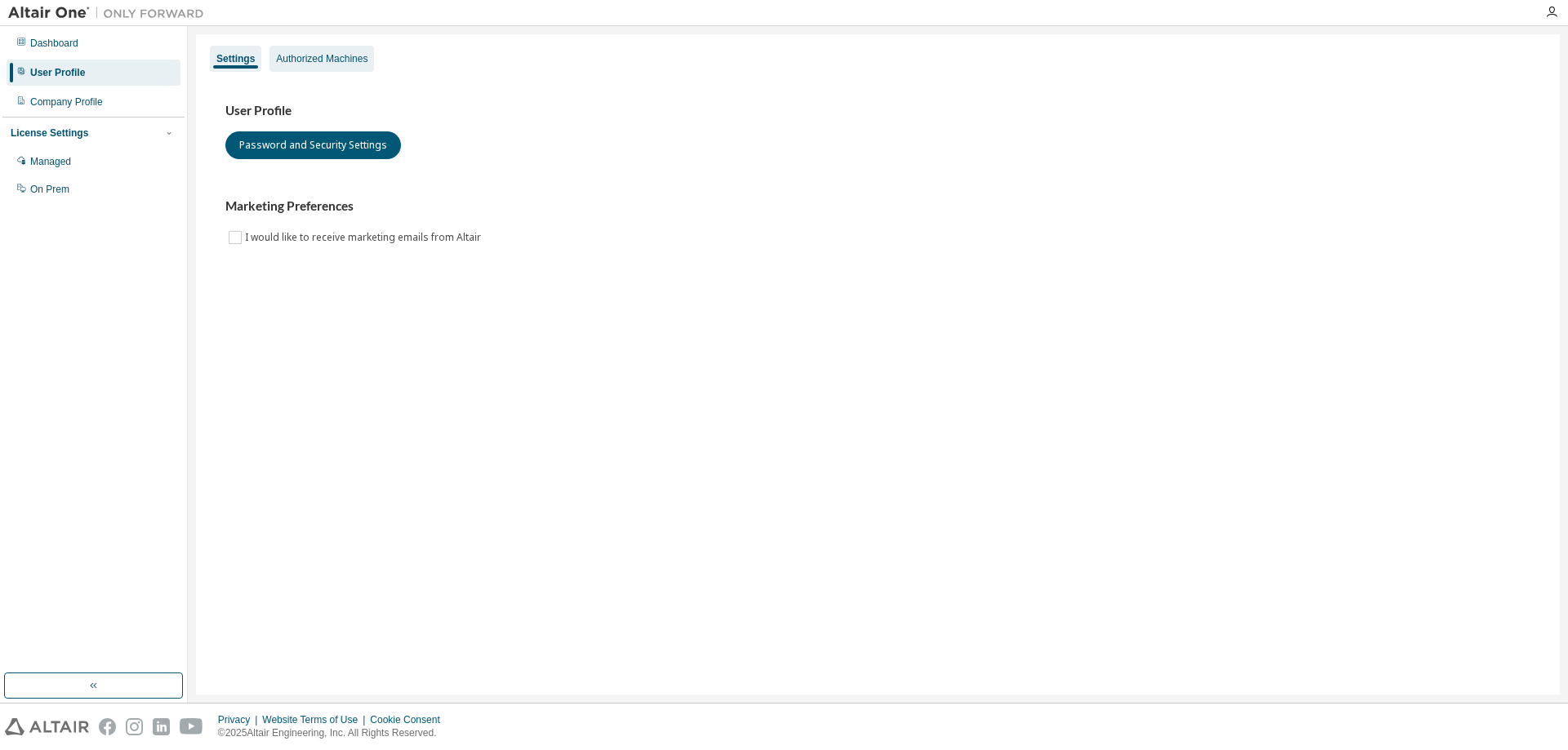
click at [336, 60] on div "Authorized Machines" at bounding box center [322, 59] width 92 height 13
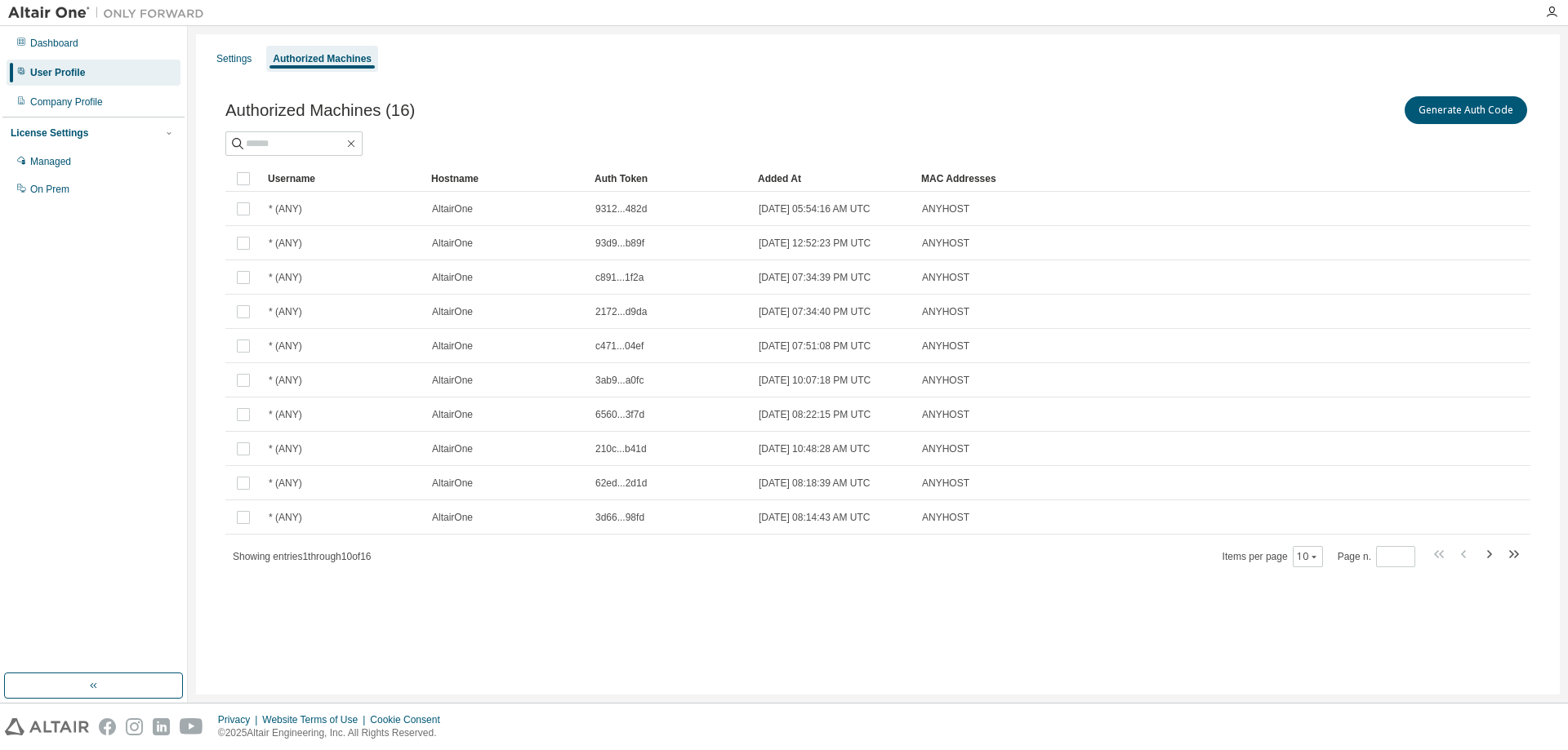
click at [1486, 555] on icon "button" at bounding box center [1489, 554] width 20 height 20
type input "*"
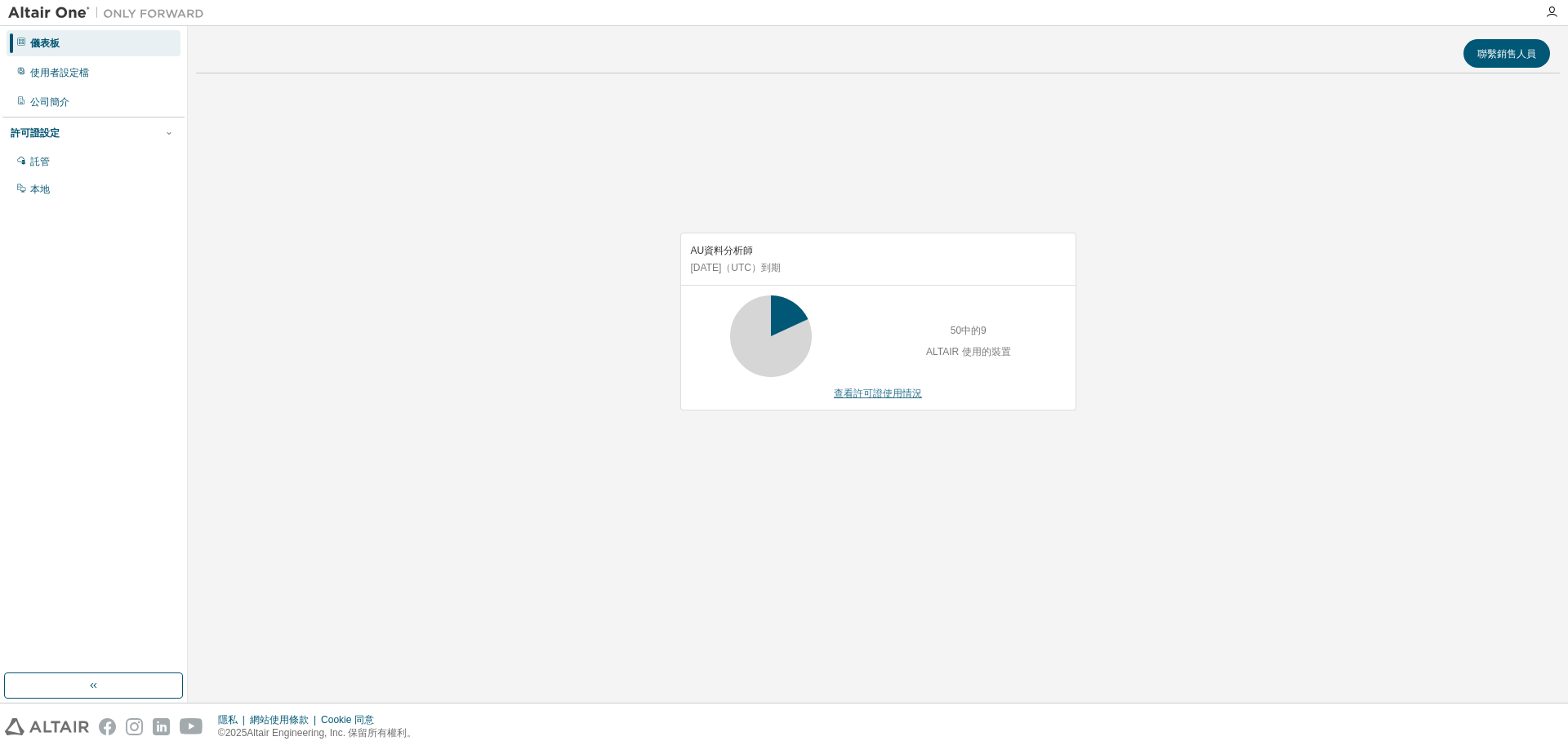
click at [867, 389] on font "查看許可證使用情況" at bounding box center [878, 393] width 88 height 11
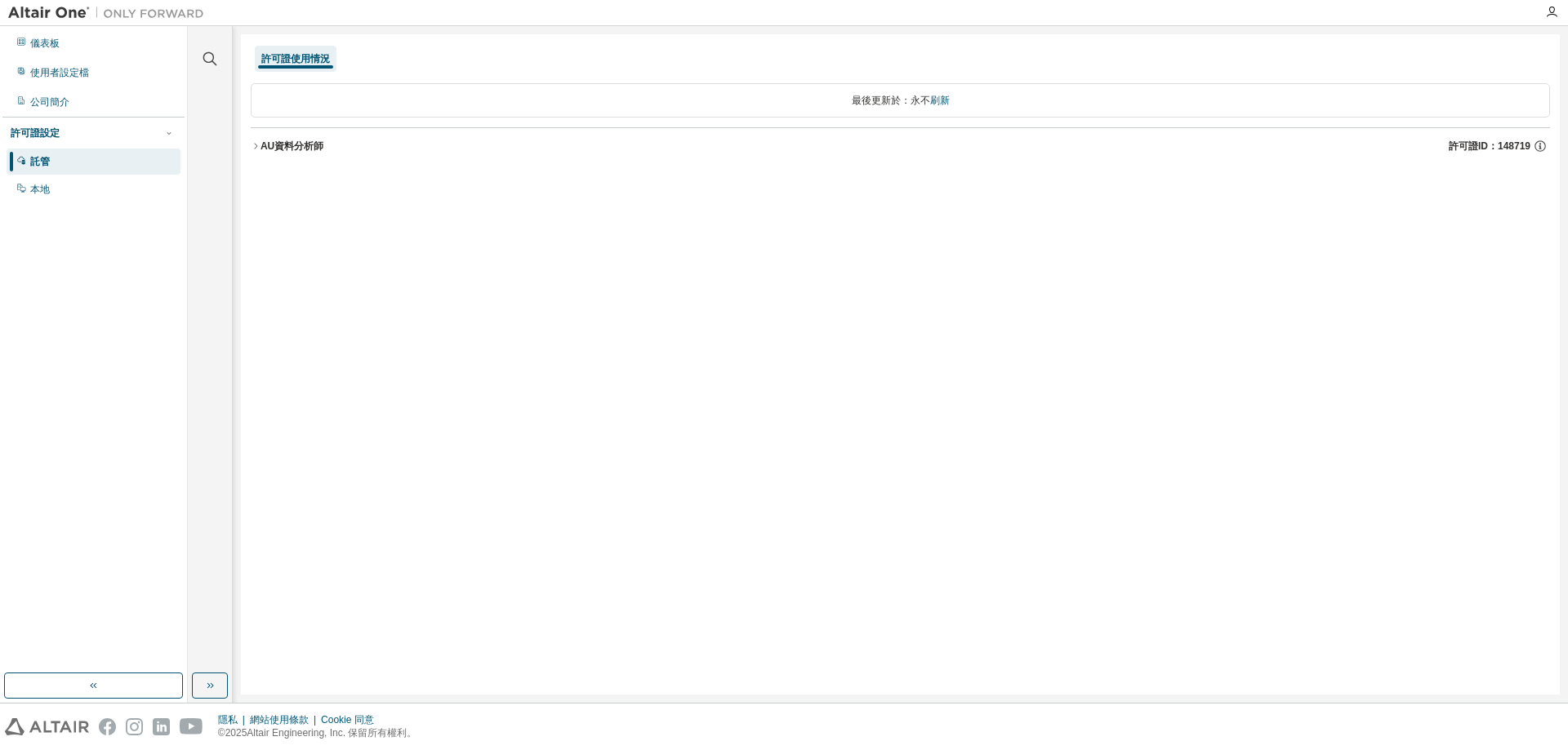
click at [258, 145] on icon "button" at bounding box center [256, 146] width 10 height 10
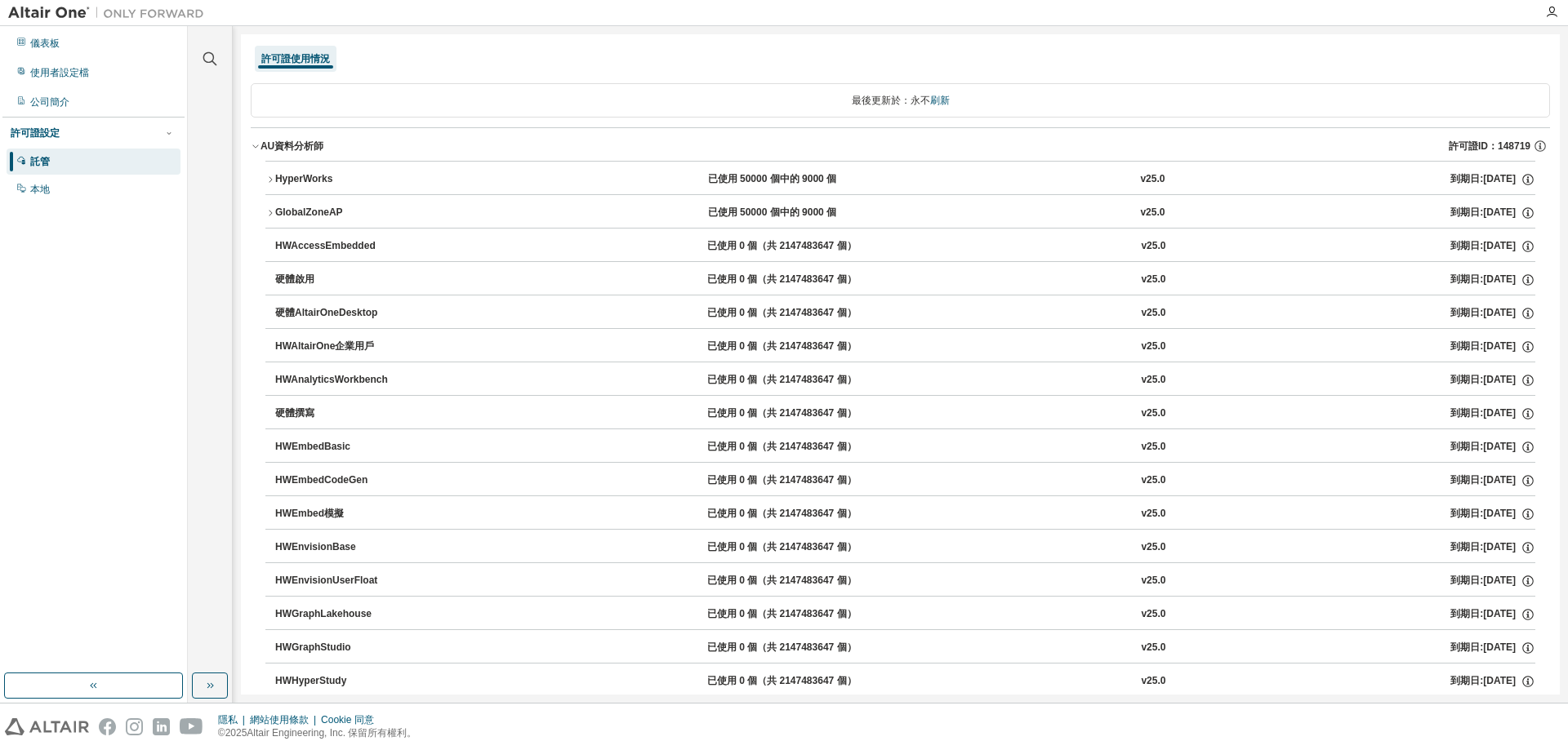
click at [258, 145] on icon "button" at bounding box center [255, 147] width 6 height 3
